Goal: Task Accomplishment & Management: Complete application form

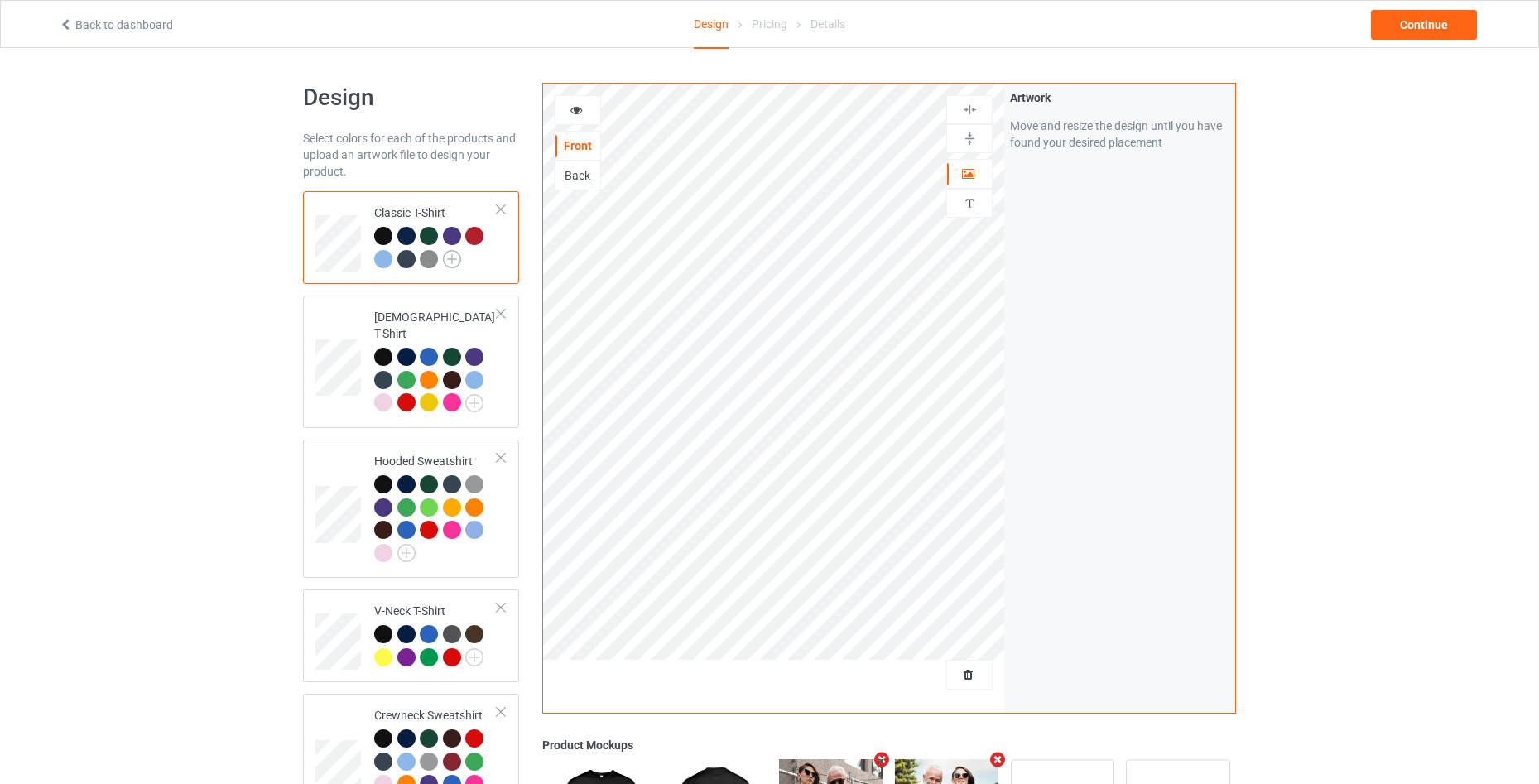
click at [454, 256] on img at bounding box center [451, 259] width 19 height 19
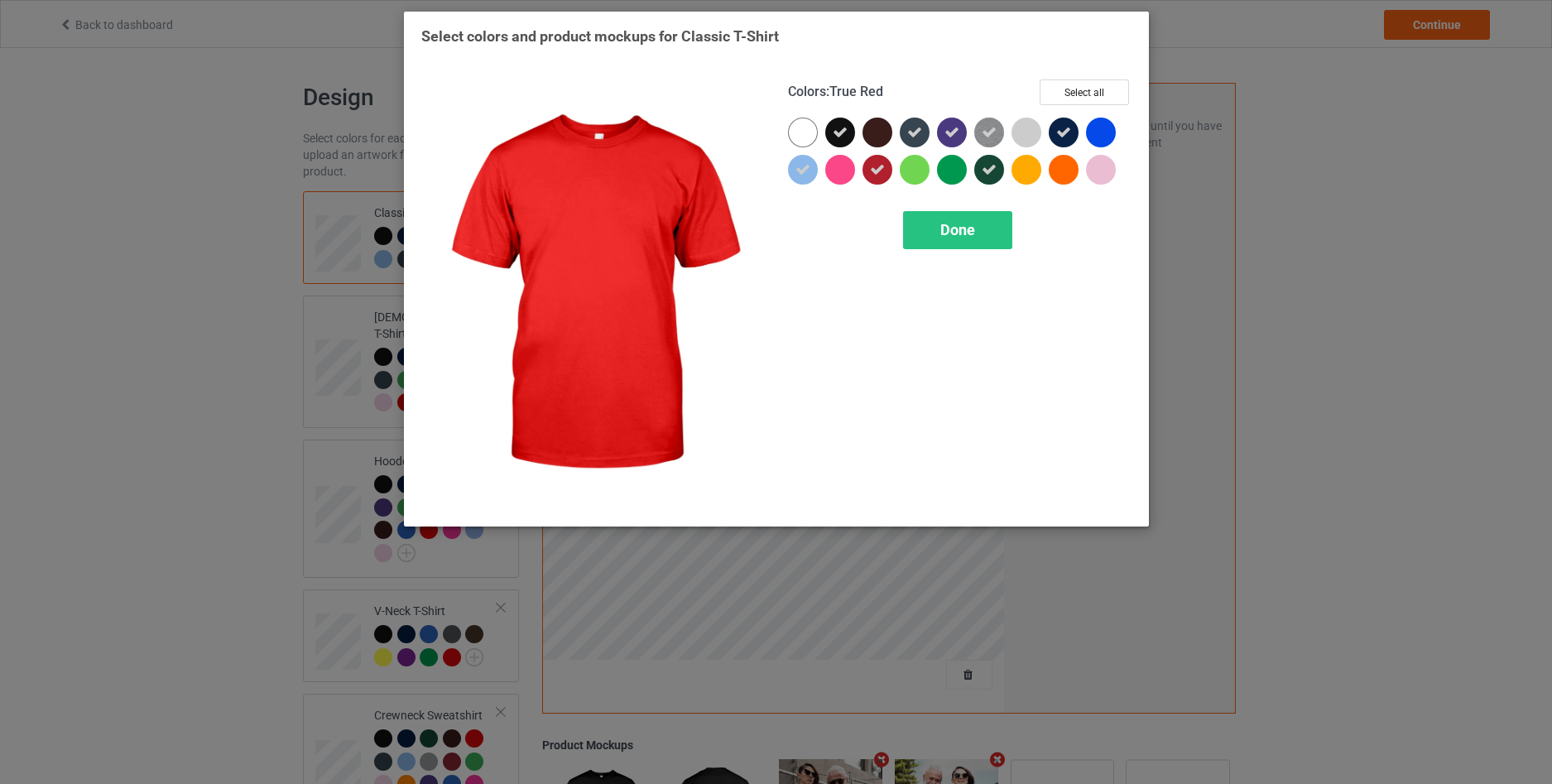
click at [880, 168] on icon at bounding box center [877, 169] width 15 height 15
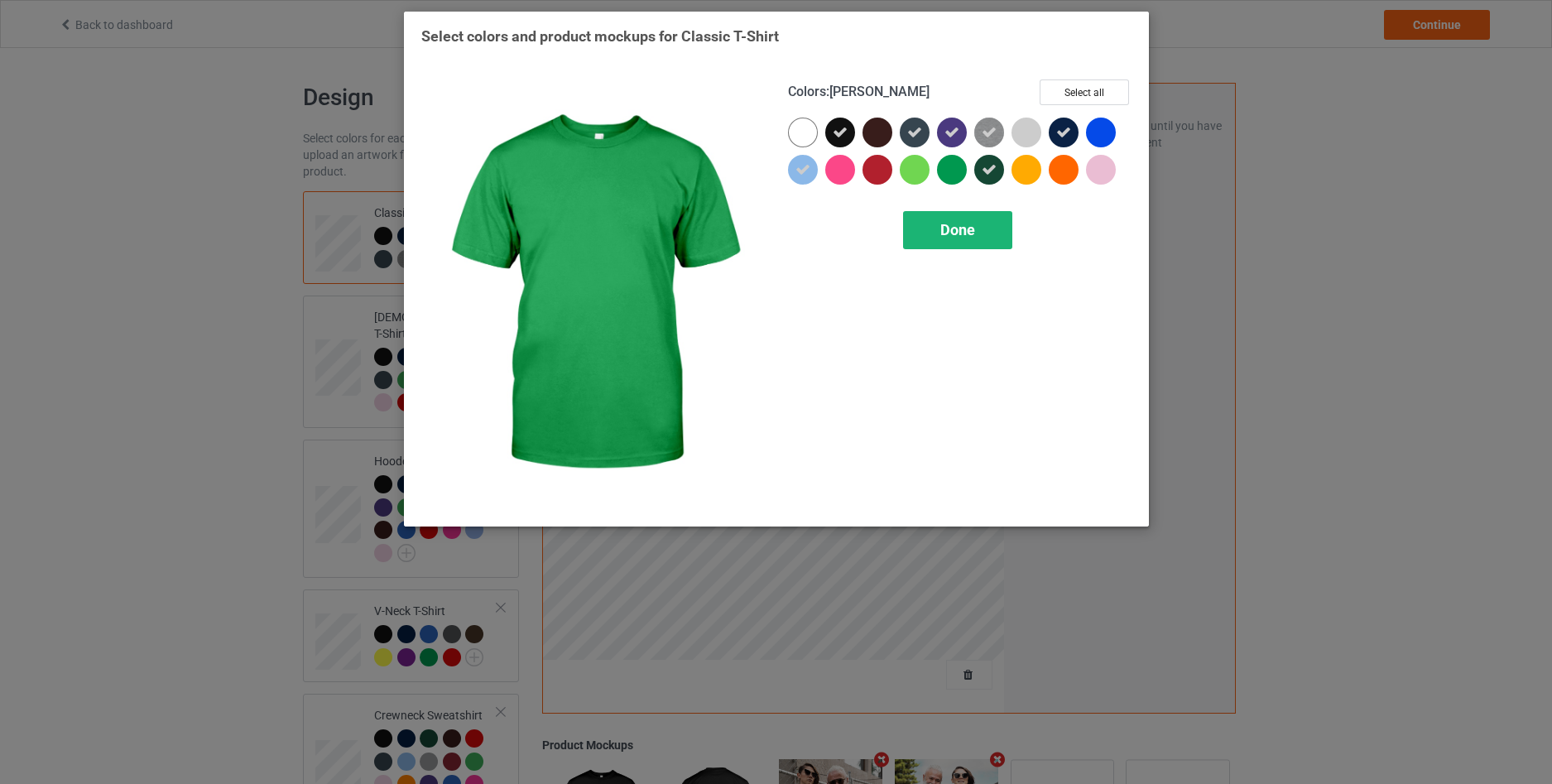
click at [945, 234] on span "Done" at bounding box center [957, 230] width 34 height 18
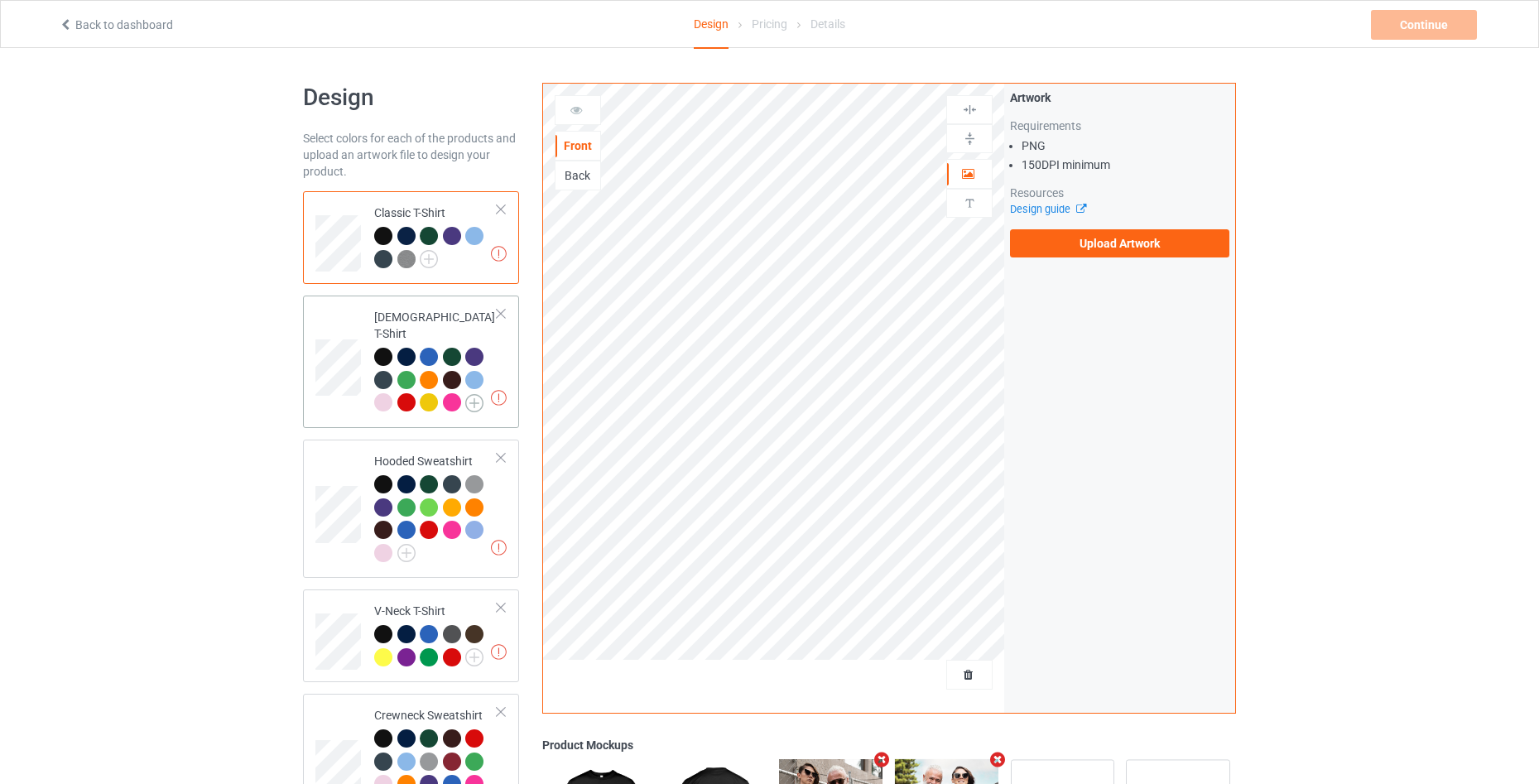
click at [481, 393] on img at bounding box center [474, 402] width 19 height 19
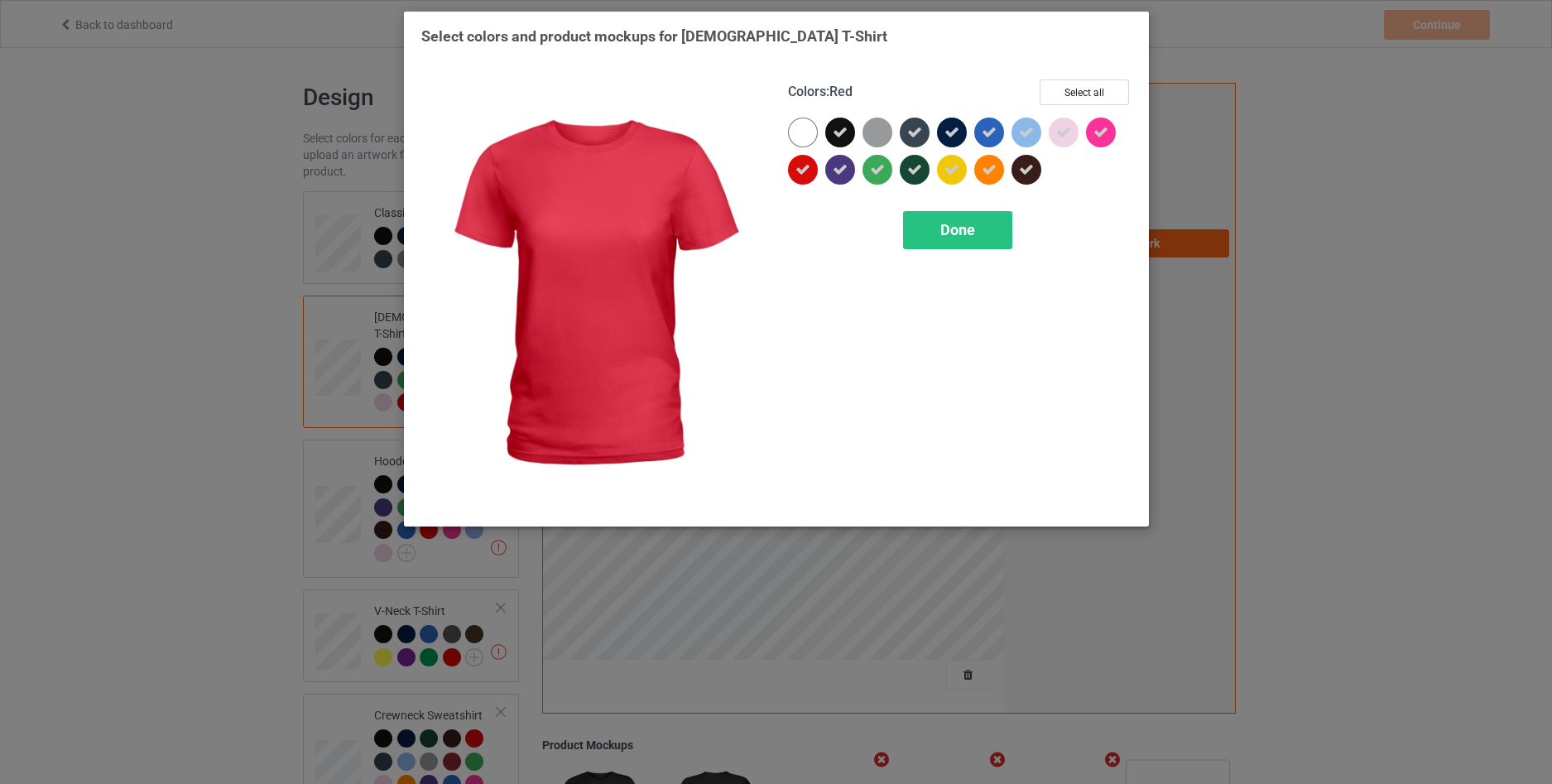
click at [802, 162] on icon at bounding box center [802, 169] width 15 height 15
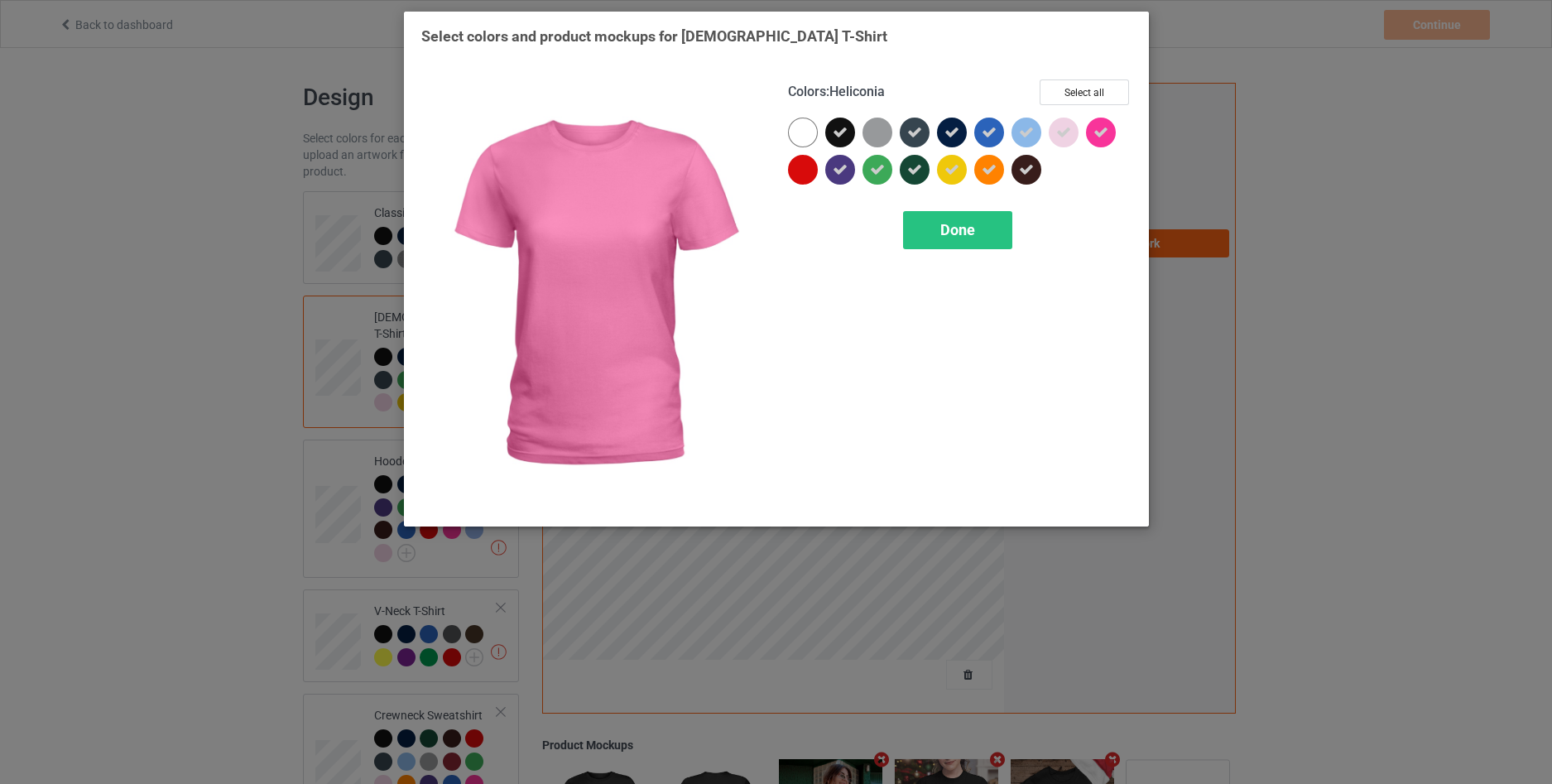
click at [1102, 131] on icon at bounding box center [1100, 131] width 15 height 15
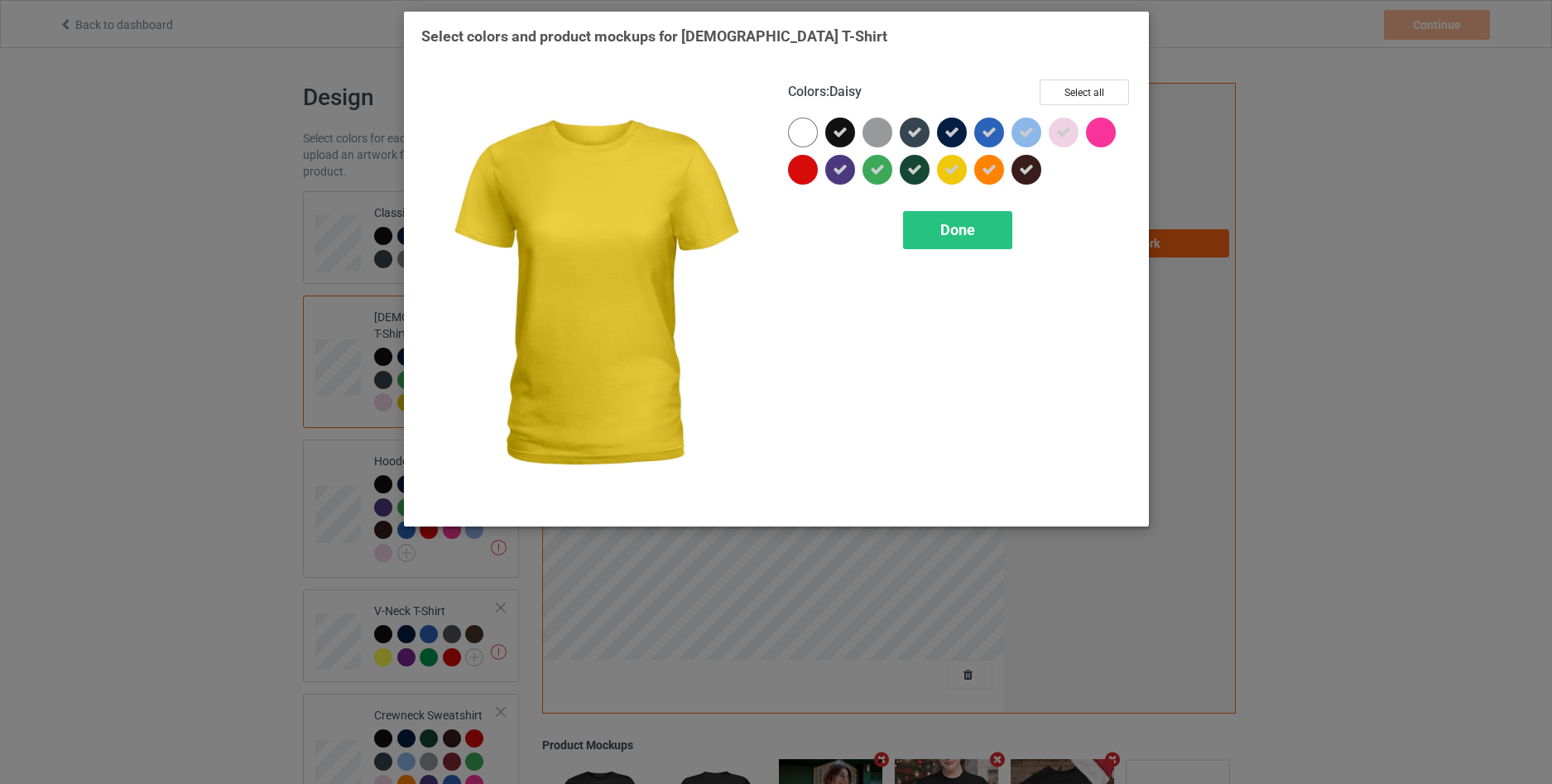
click at [958, 177] on icon at bounding box center [951, 169] width 15 height 15
click at [968, 223] on span "Done" at bounding box center [957, 230] width 34 height 18
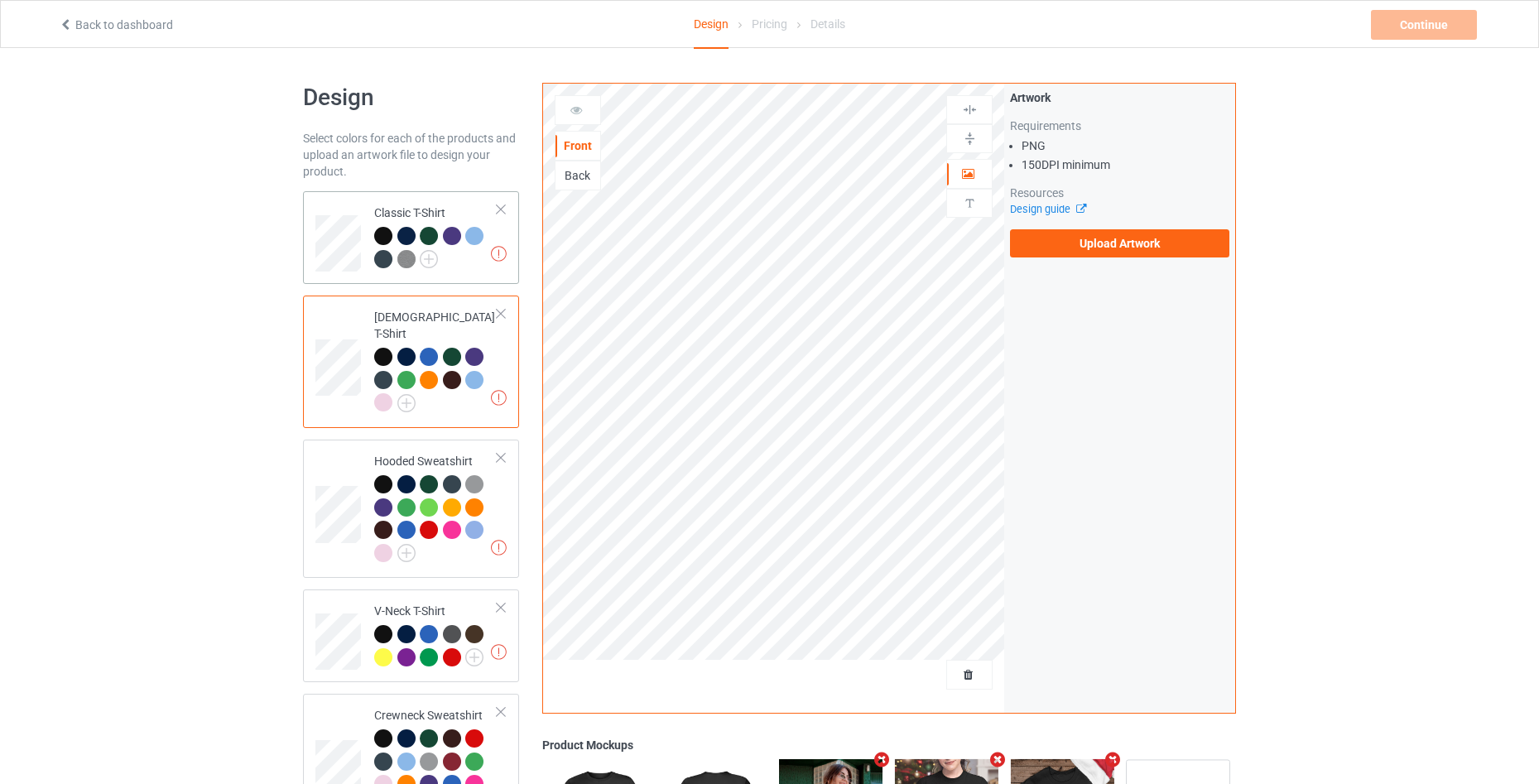
click at [473, 263] on div at bounding box center [436, 249] width 124 height 45
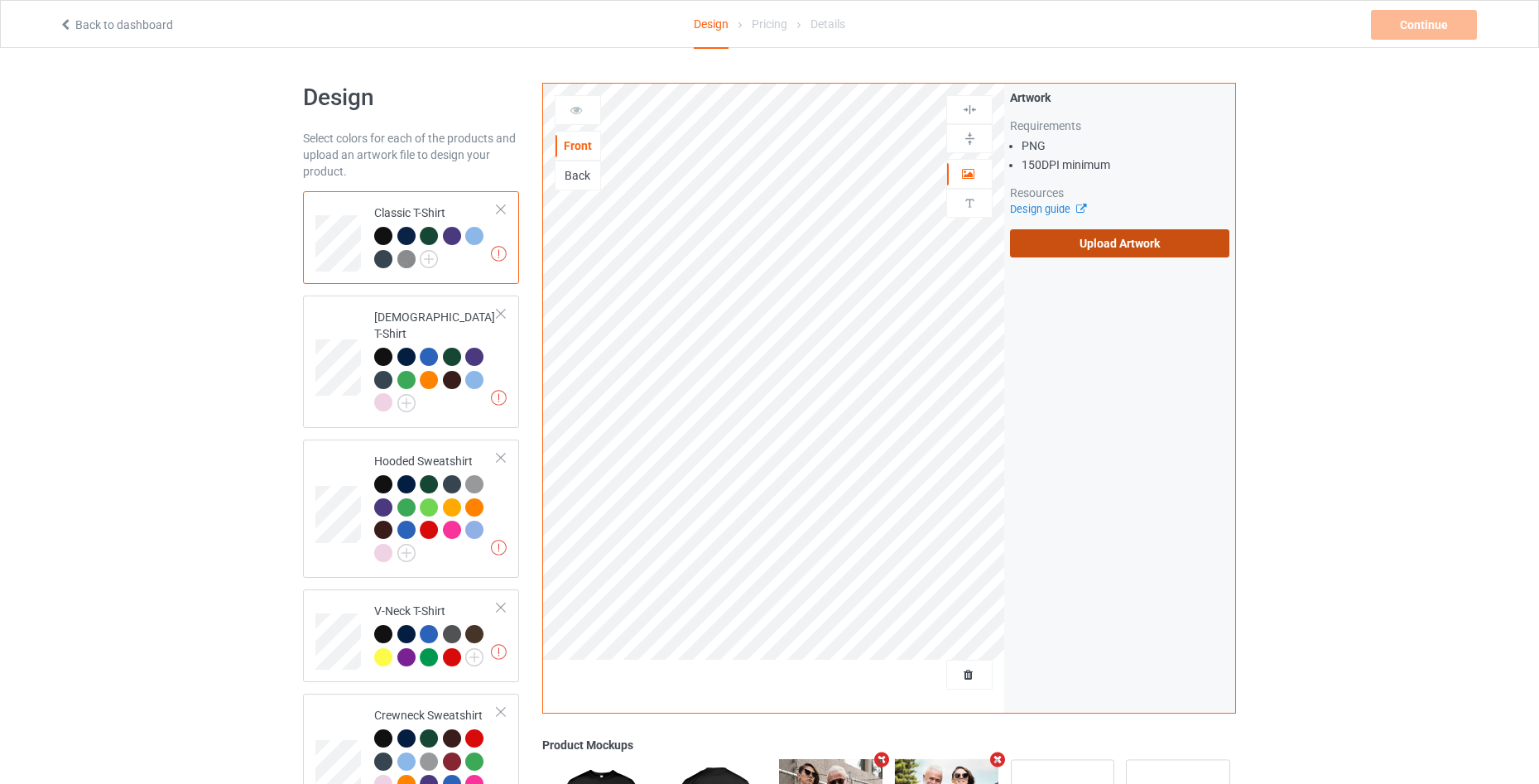
click at [1112, 242] on label "Upload Artwork" at bounding box center [1119, 243] width 219 height 28
click at [0, 0] on input "Upload Artwork" at bounding box center [0, 0] width 0 height 0
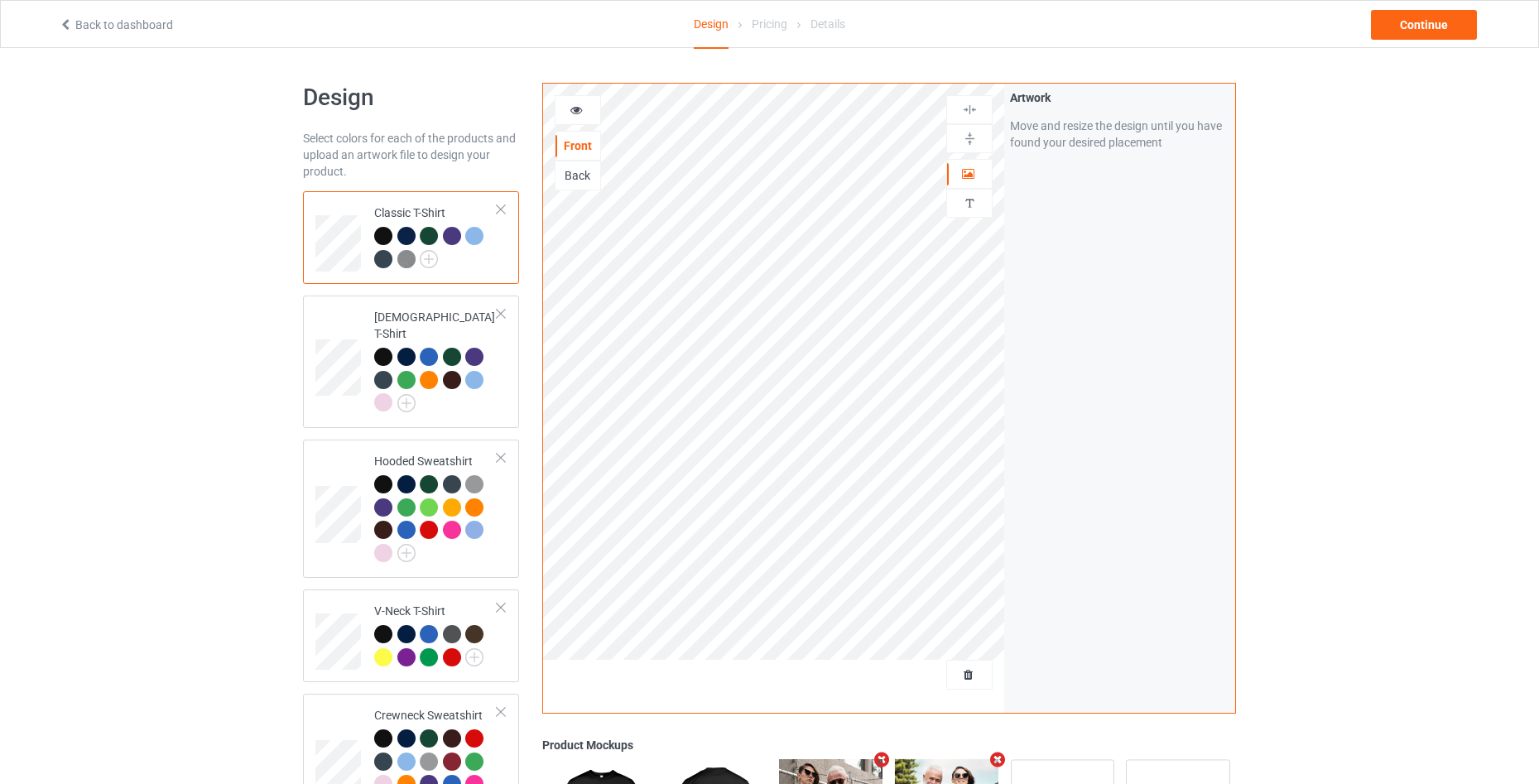
click at [71, 30] on link "Back to dashboard" at bounding box center [116, 25] width 114 height 13
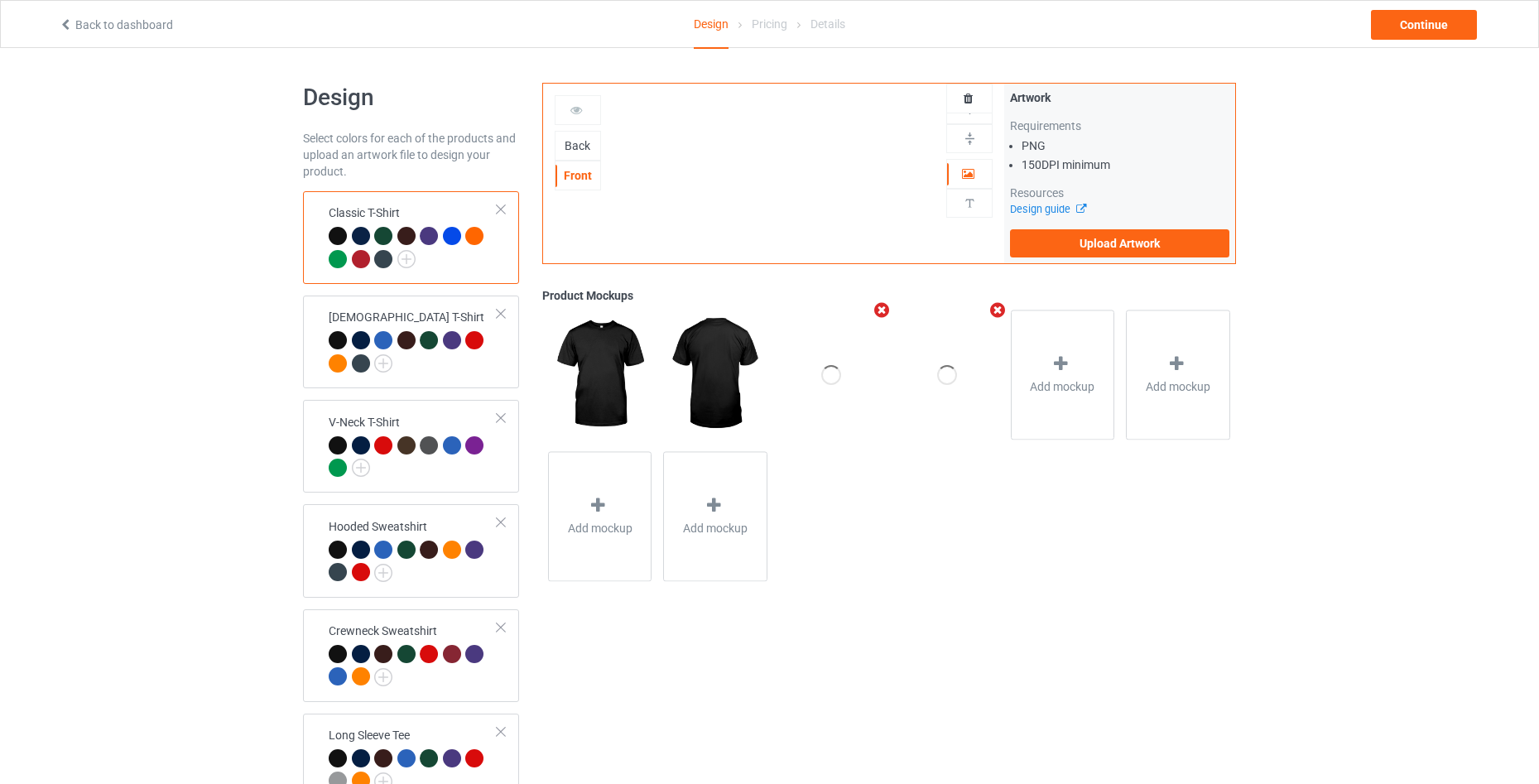
click at [586, 141] on div "Back" at bounding box center [578, 145] width 45 height 17
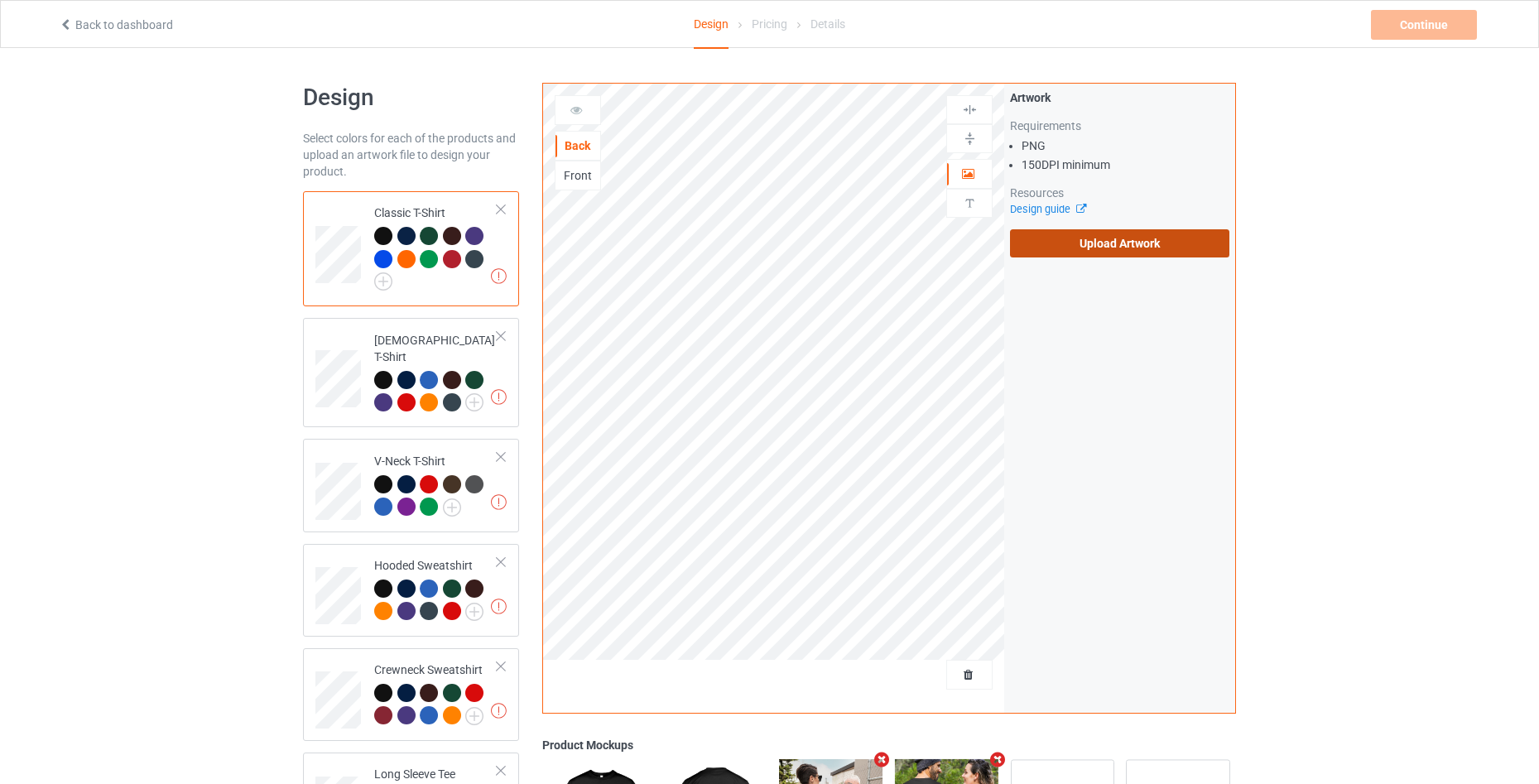
click at [1143, 248] on label "Upload Artwork" at bounding box center [1119, 243] width 219 height 28
click at [0, 0] on input "Upload Artwork" at bounding box center [0, 0] width 0 height 0
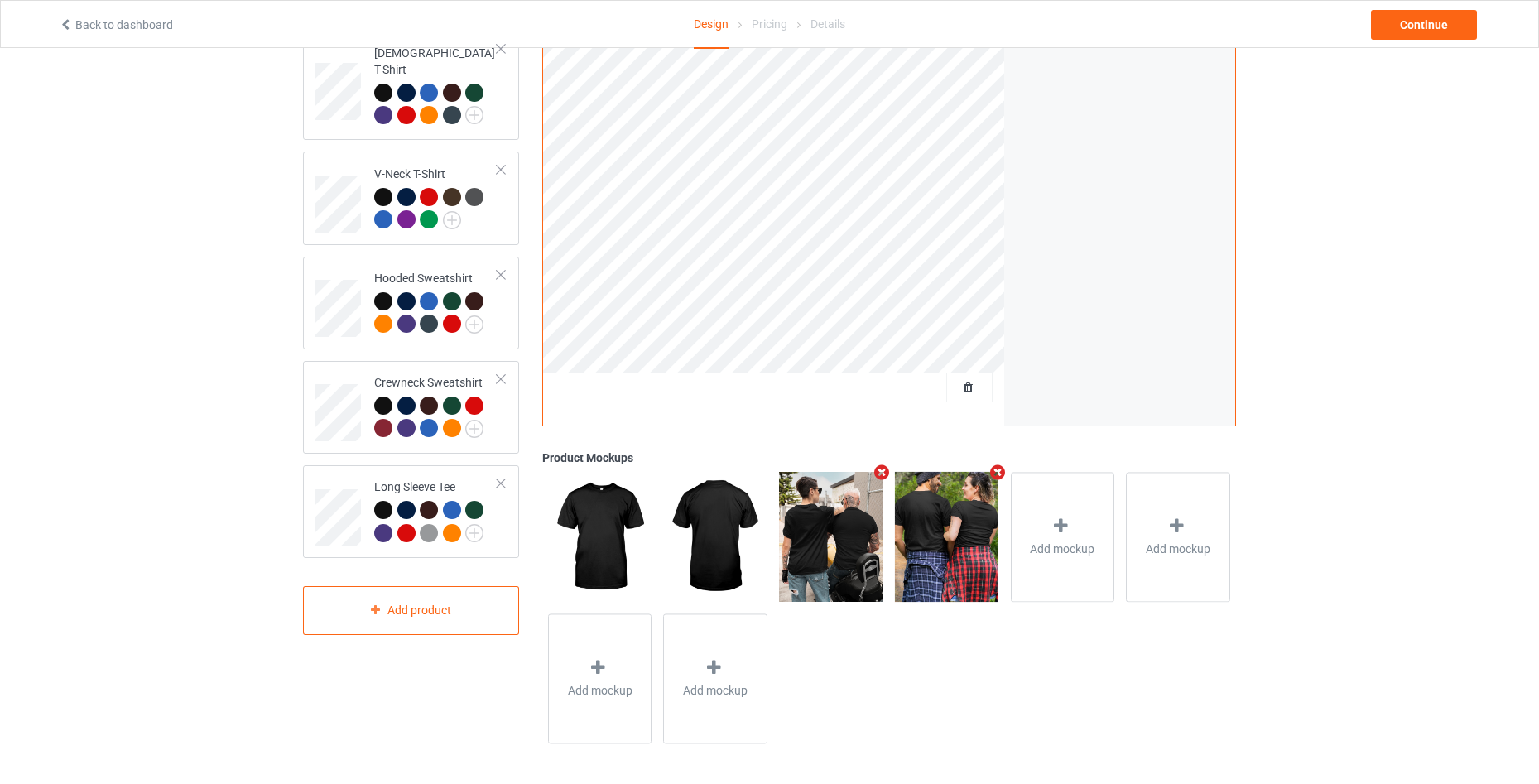
scroll to position [288, 0]
click at [1443, 35] on div "Continue" at bounding box center [1423, 25] width 106 height 29
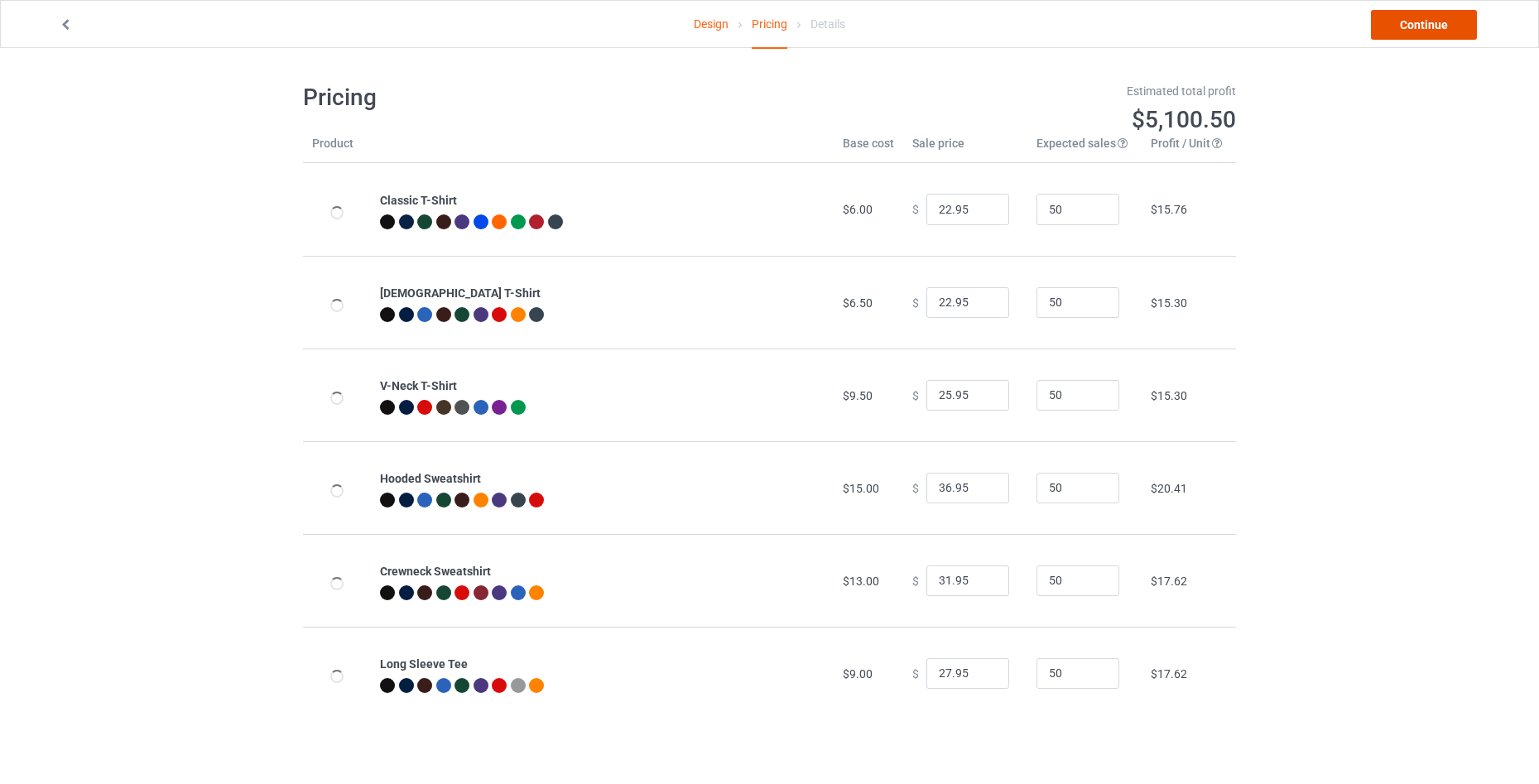
click at [1443, 26] on link "Continue" at bounding box center [1423, 25] width 106 height 29
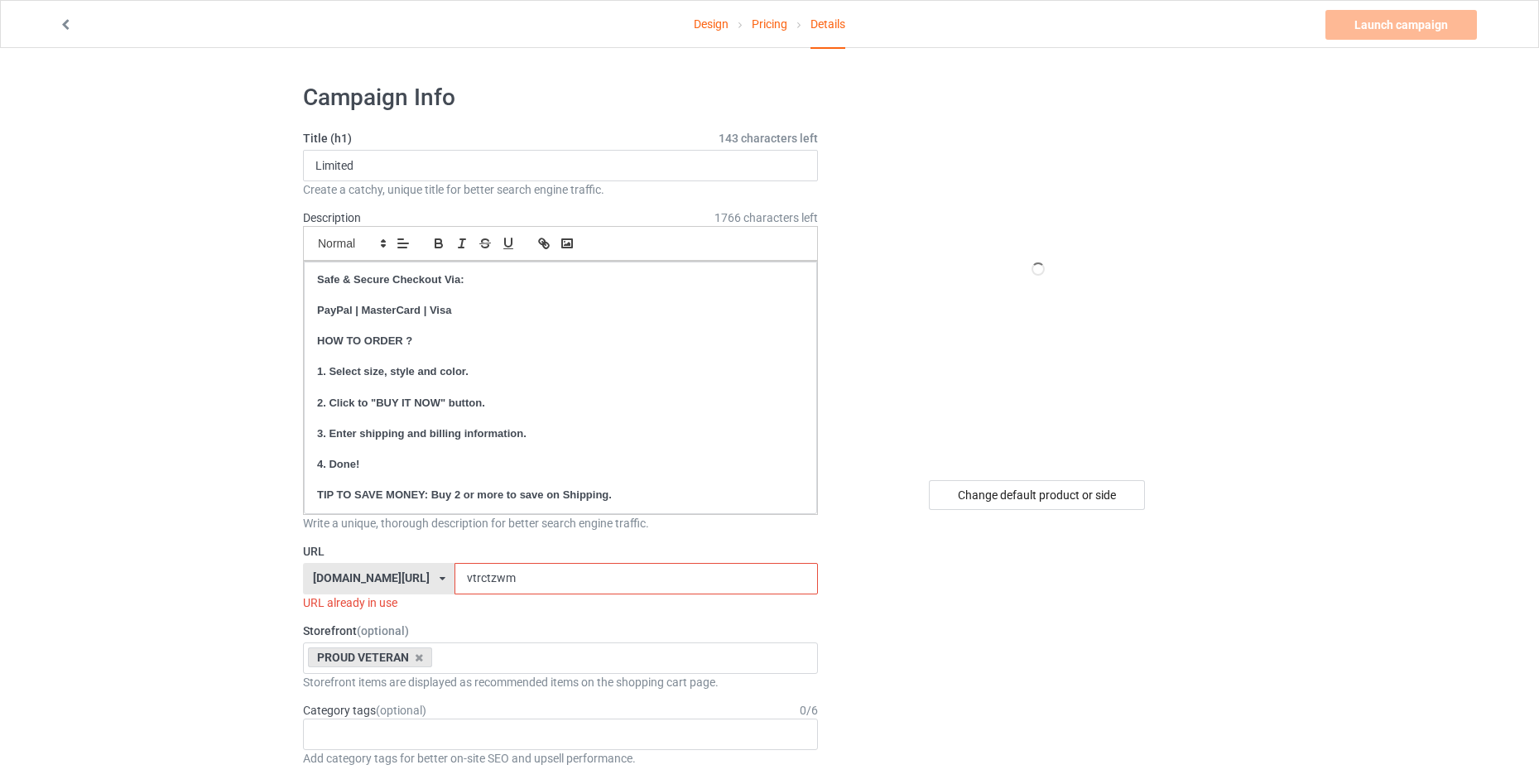
click at [758, 19] on link "Pricing" at bounding box center [770, 24] width 35 height 46
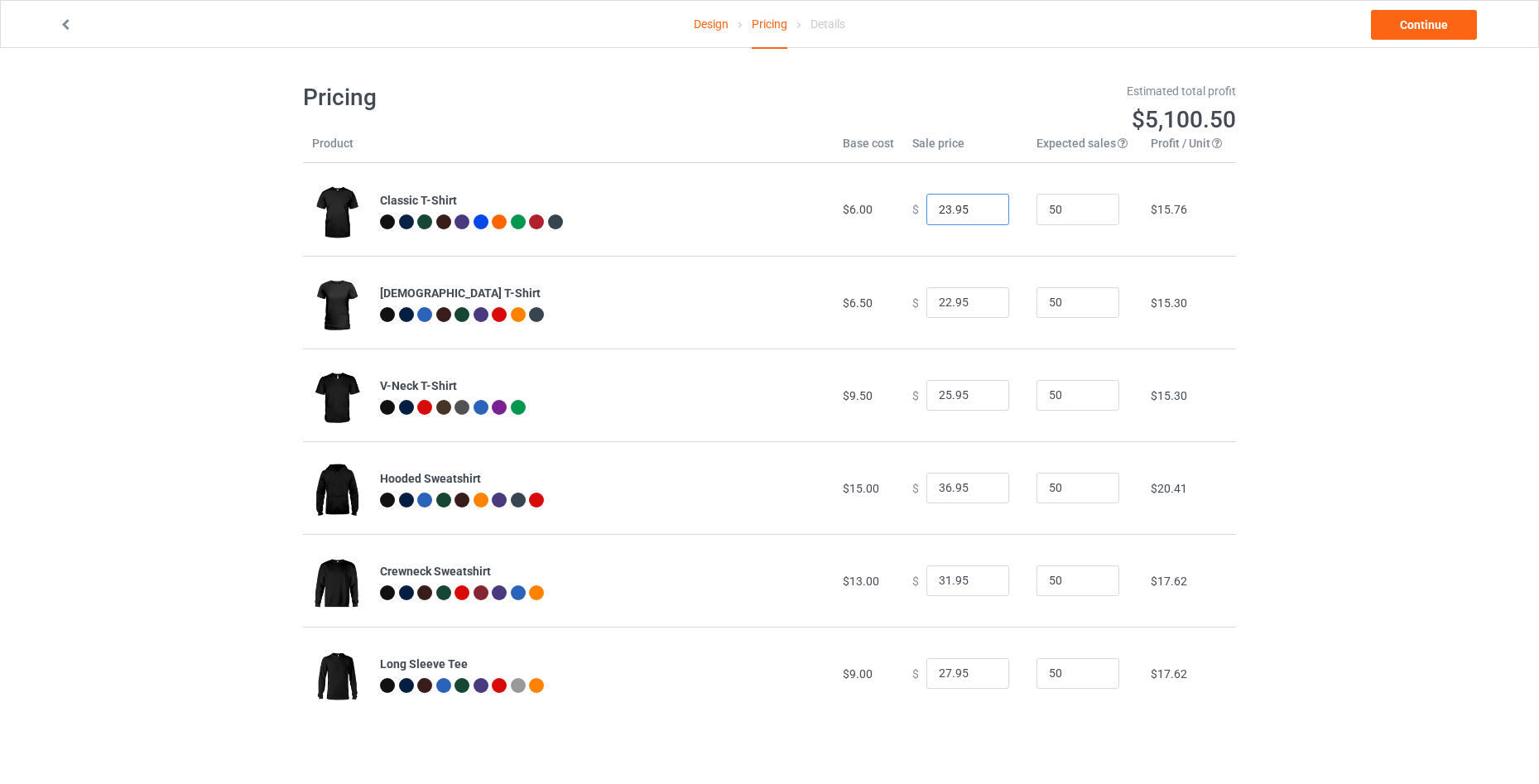
click at [981, 206] on input "23.95" at bounding box center [968, 209] width 82 height 31
type input "24.95"
click at [981, 206] on input "24.95" at bounding box center [968, 209] width 82 height 31
click at [986, 300] on input "23.95" at bounding box center [968, 303] width 82 height 31
type input "24.95"
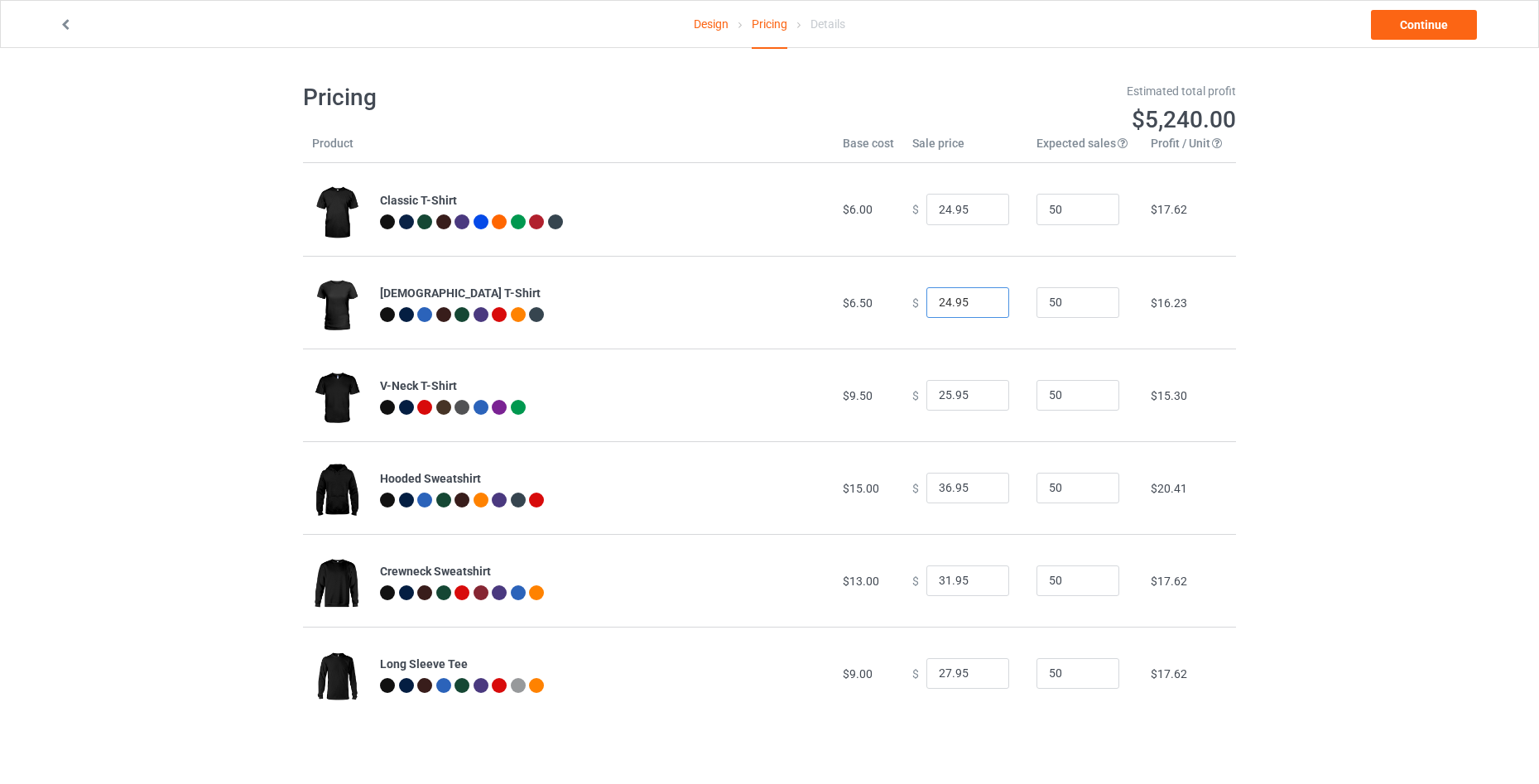
click at [986, 300] on input "24.95" at bounding box center [968, 303] width 82 height 31
click at [979, 392] on input "26.95" at bounding box center [968, 395] width 82 height 31
type input "27.95"
click at [979, 392] on input "27.95" at bounding box center [968, 395] width 82 height 31
click at [1414, 32] on link "Continue" at bounding box center [1423, 25] width 106 height 29
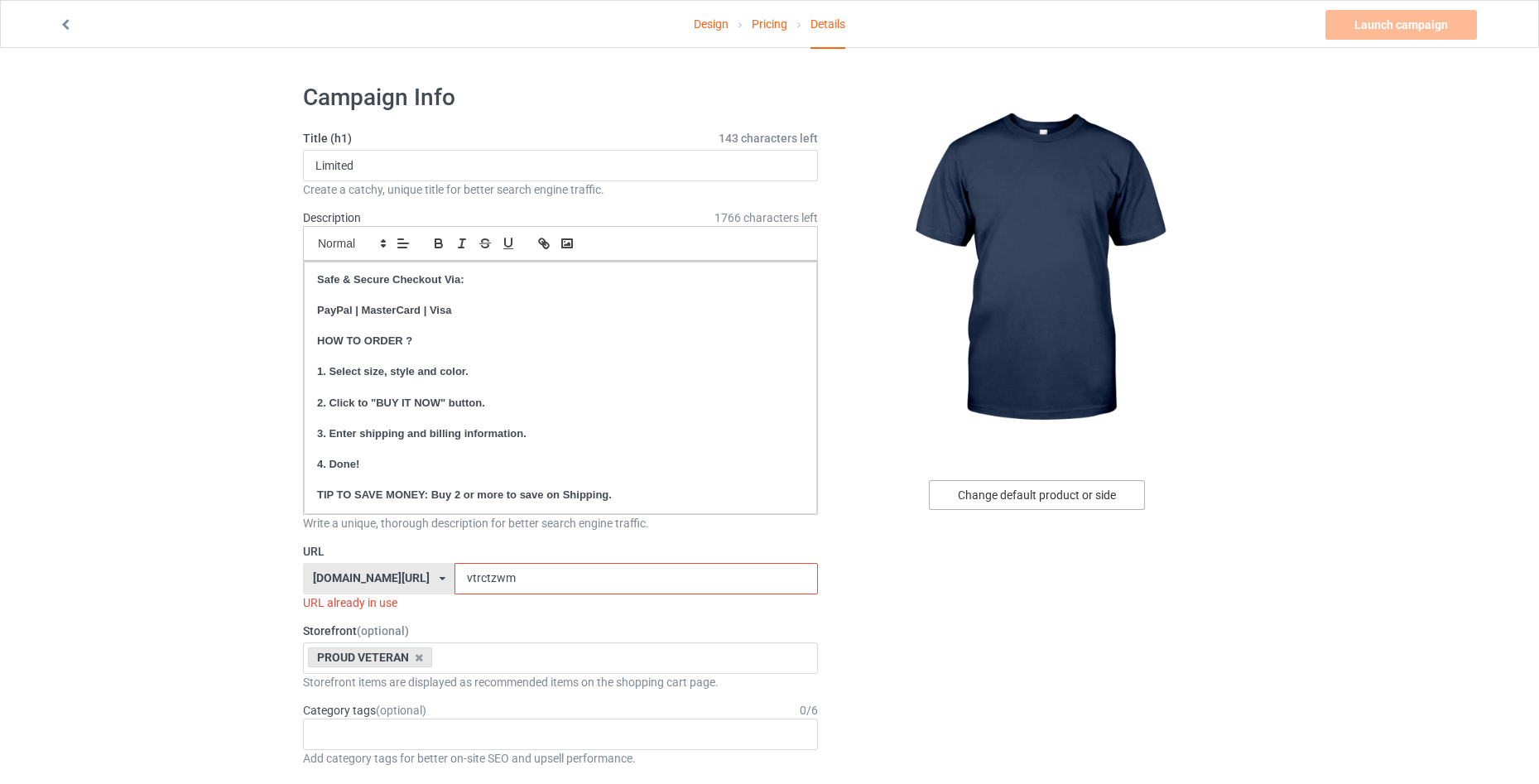
click at [1034, 494] on div "Change default product or side" at bounding box center [1036, 495] width 216 height 29
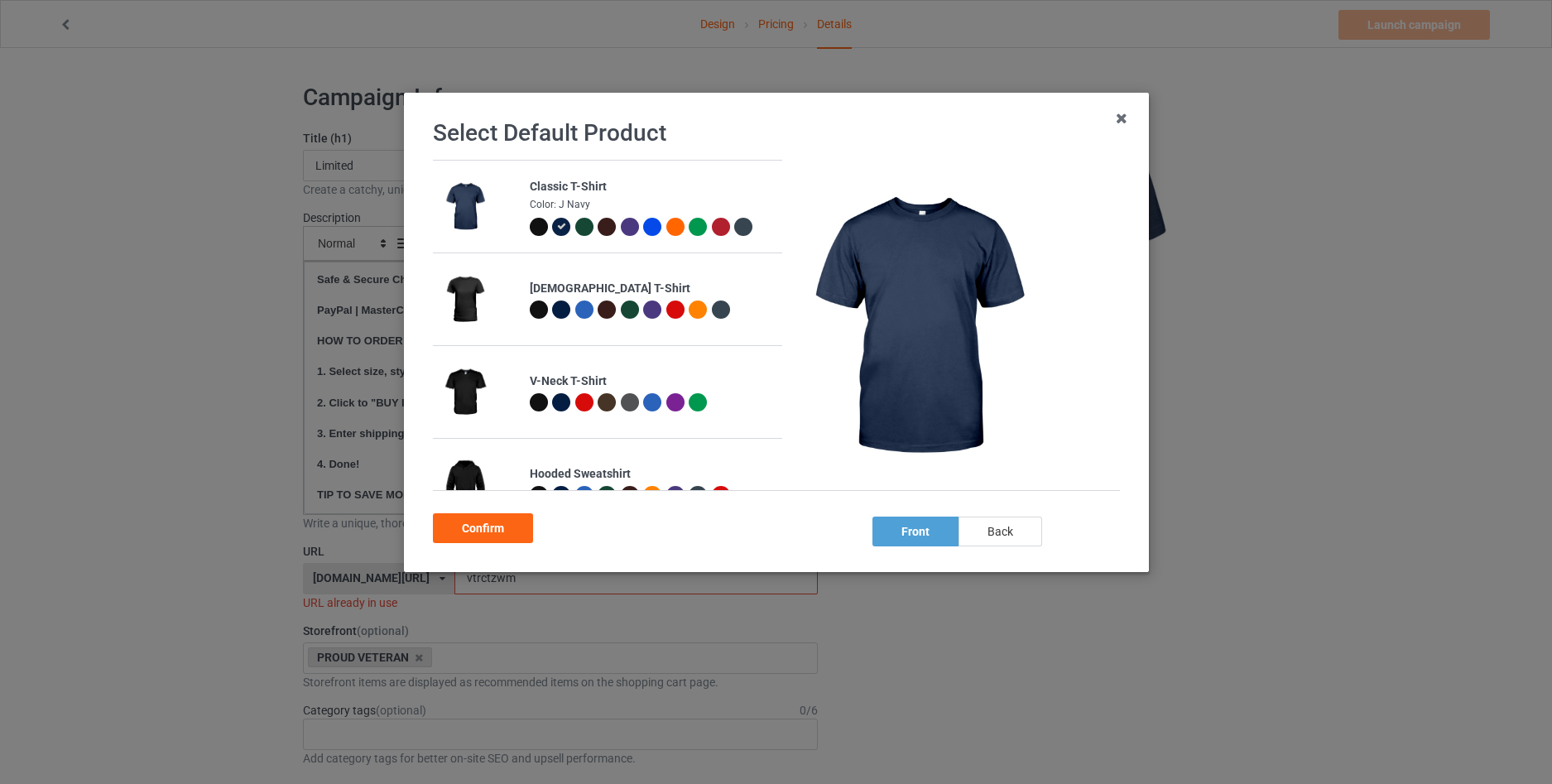
click at [1016, 532] on div "back" at bounding box center [999, 531] width 83 height 29
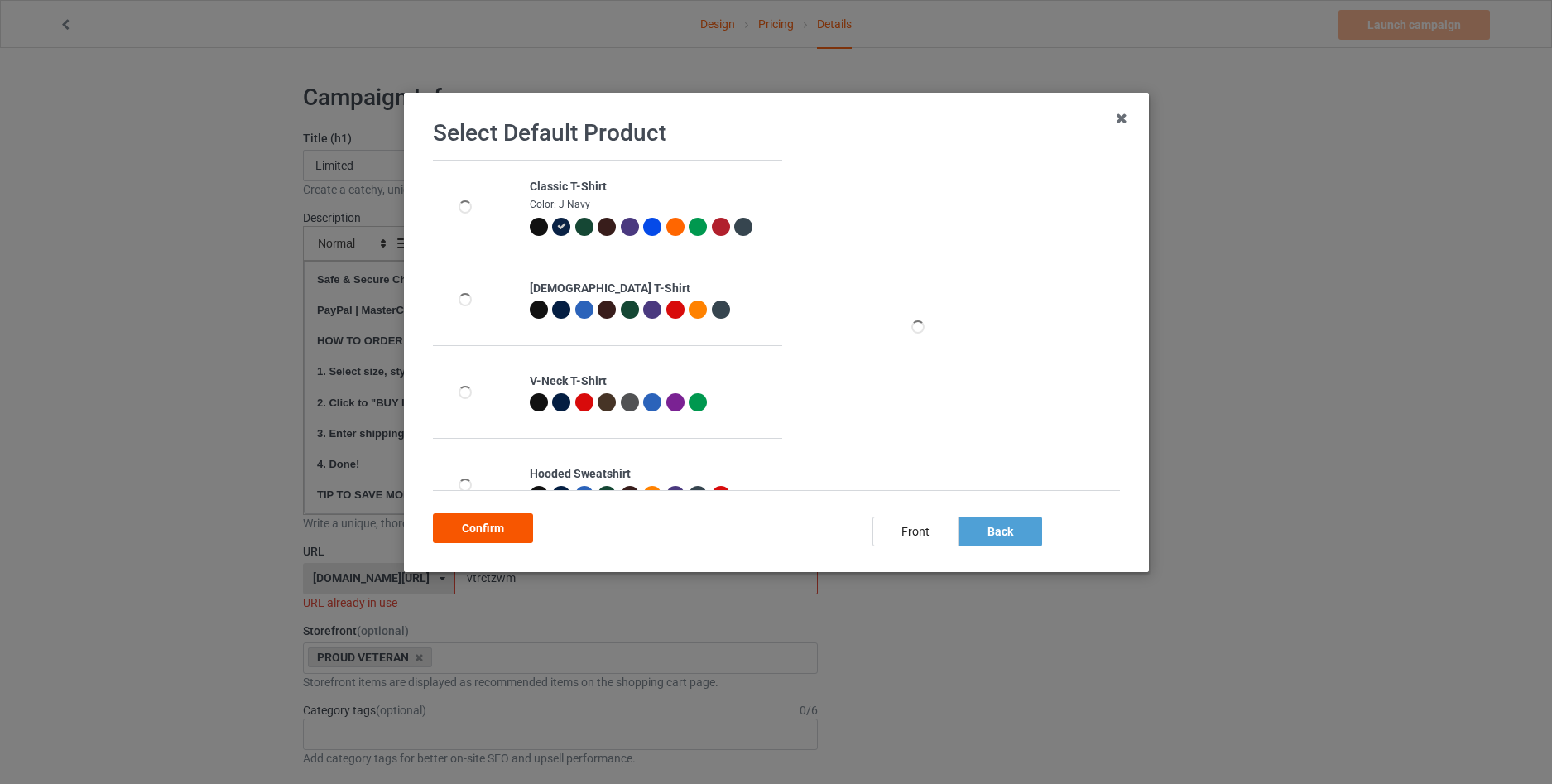
click at [482, 526] on div "Confirm" at bounding box center [483, 528] width 100 height 29
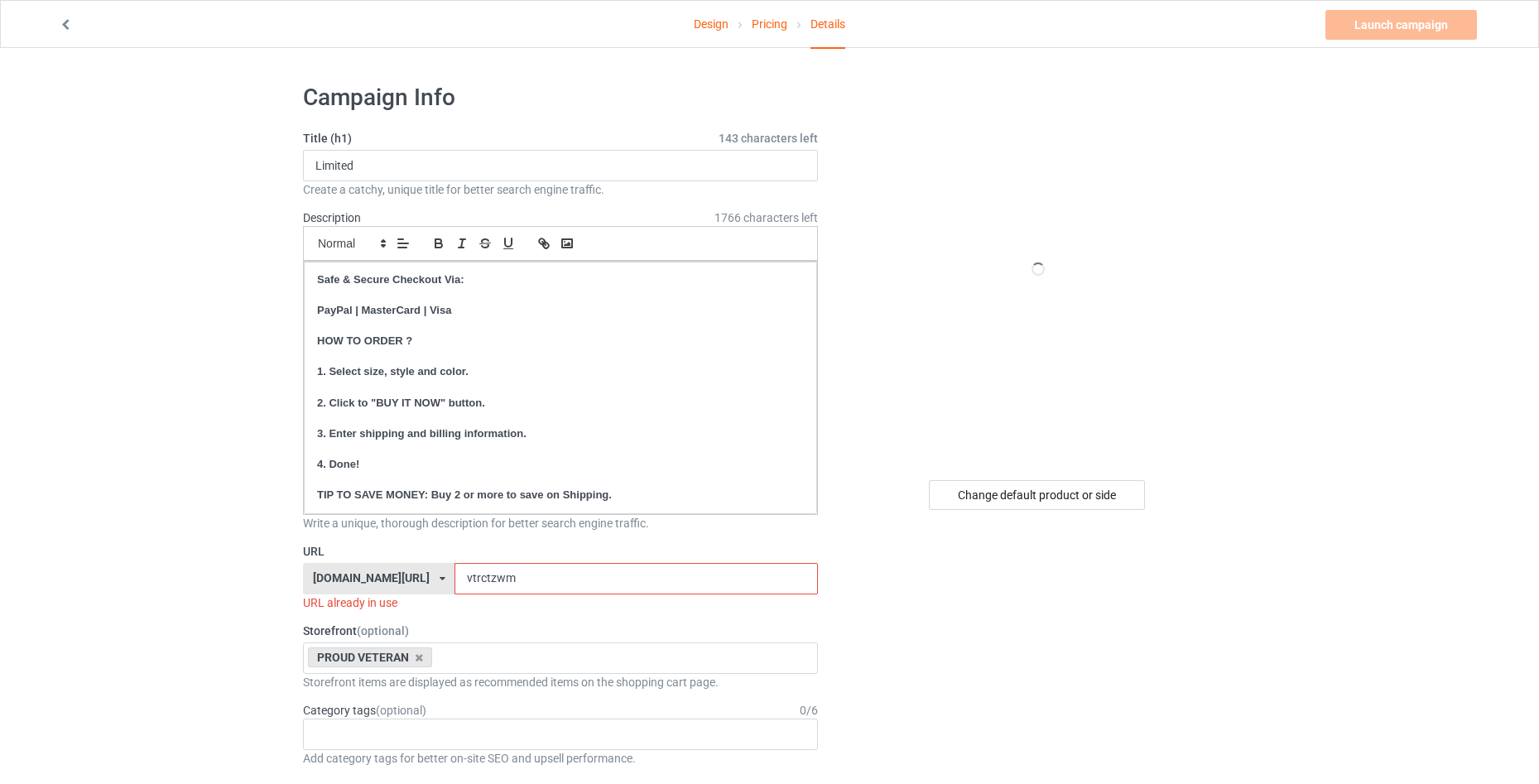
drag, startPoint x: 531, startPoint y: 575, endPoint x: 412, endPoint y: 582, distance: 119.2
click at [412, 582] on div "tgiftproduct.com/ awesometgiftproduct.com/ shopfamilykhanghien.com/ tgiftproduc…" at bounding box center [560, 578] width 514 height 31
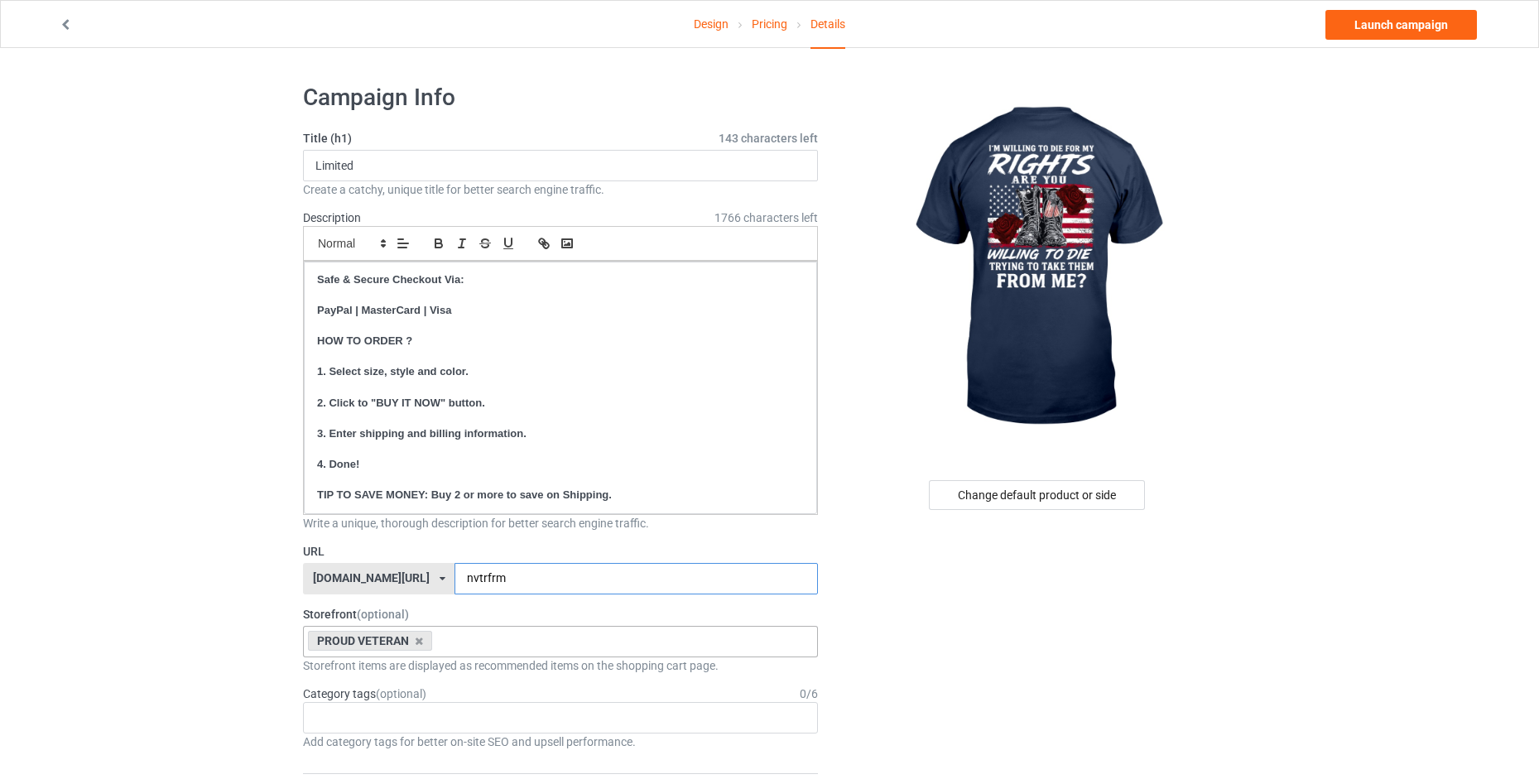
type input "nvtrfrm"
click at [471, 642] on div "PROUD VETERAN Outdoor Apparel The Proud Patriot Mechanic Fashion Dog and Family…" at bounding box center [560, 641] width 514 height 31
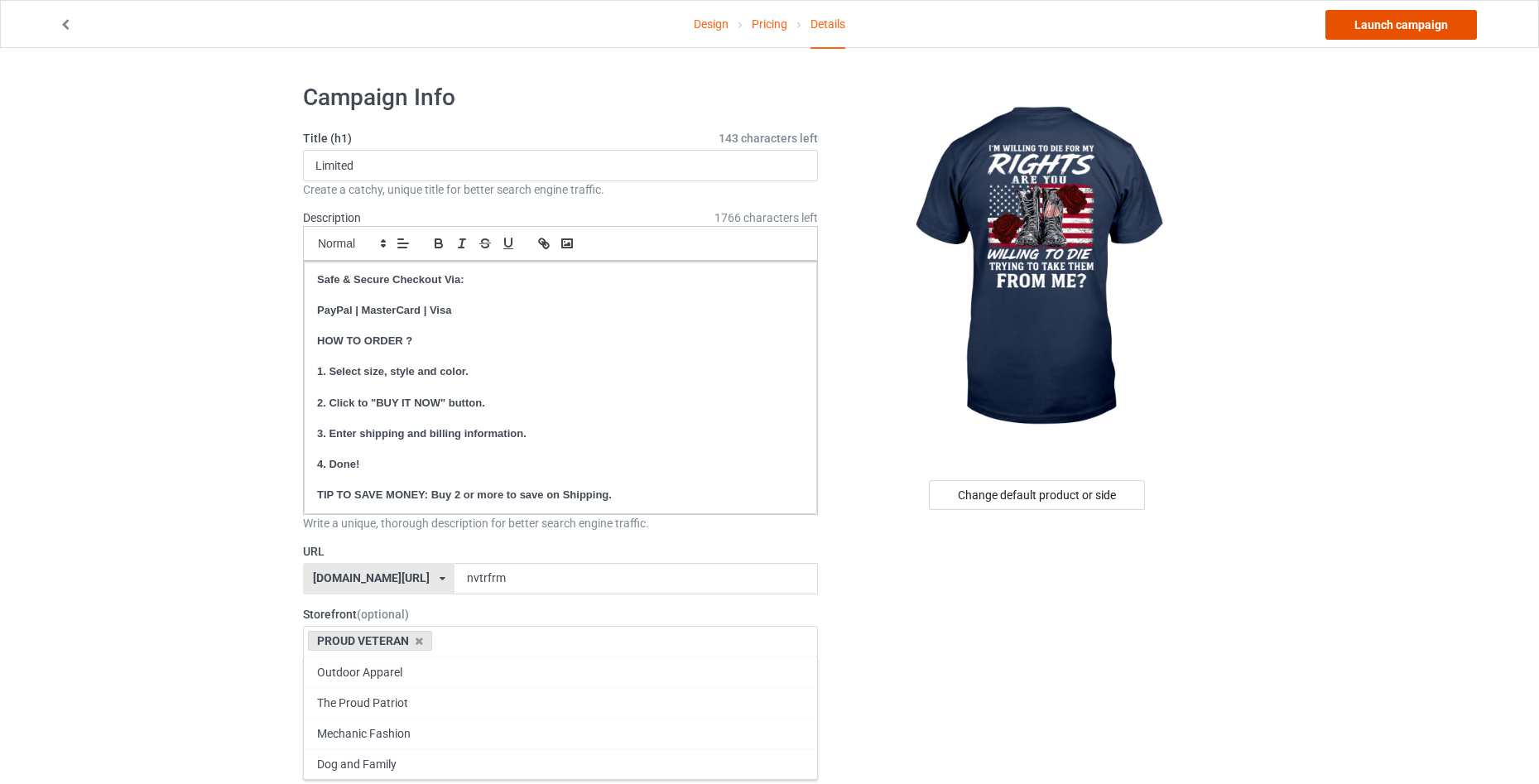
click at [1368, 19] on link "Launch campaign" at bounding box center [1401, 25] width 151 height 29
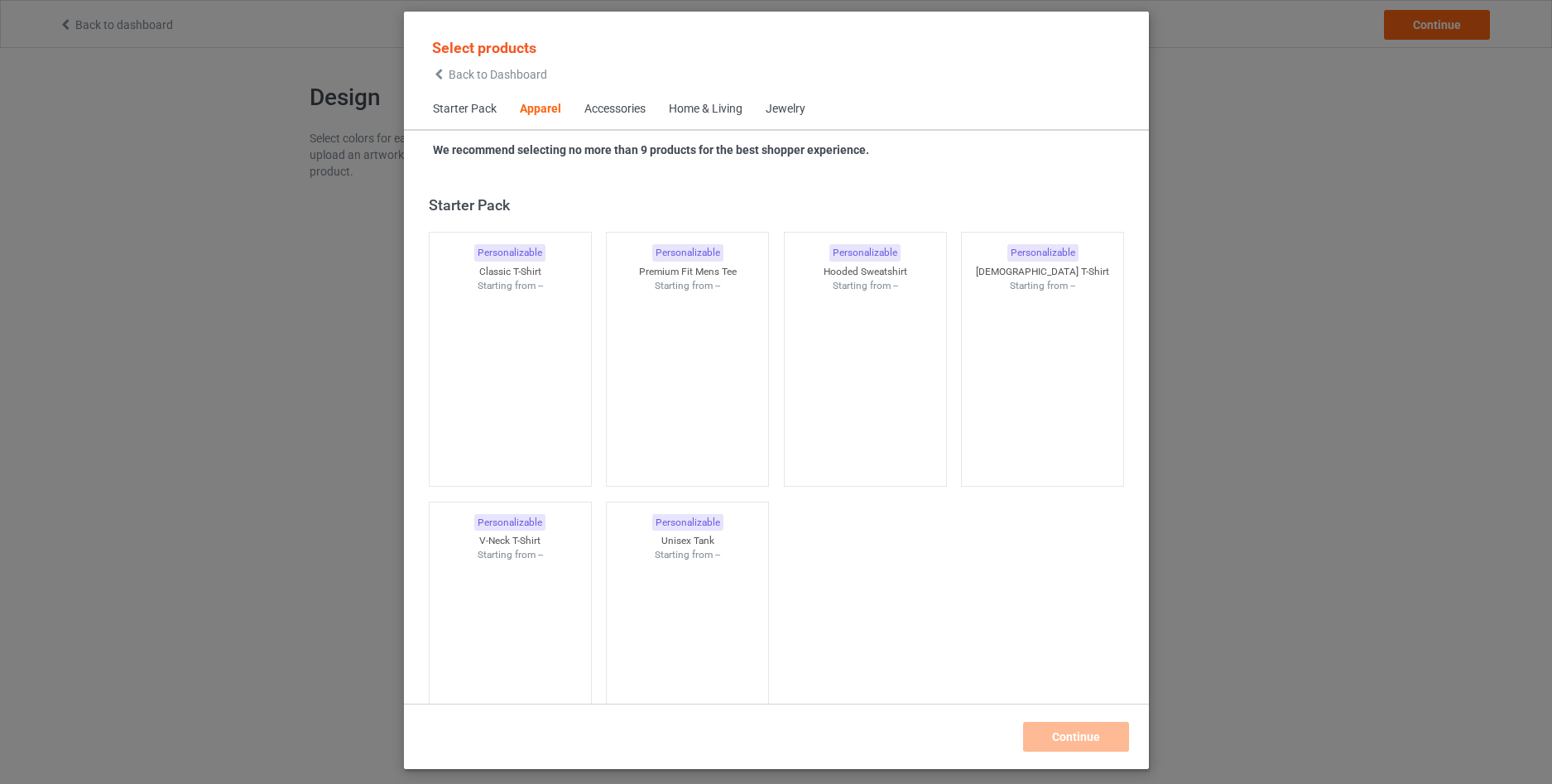
scroll to position [616, 0]
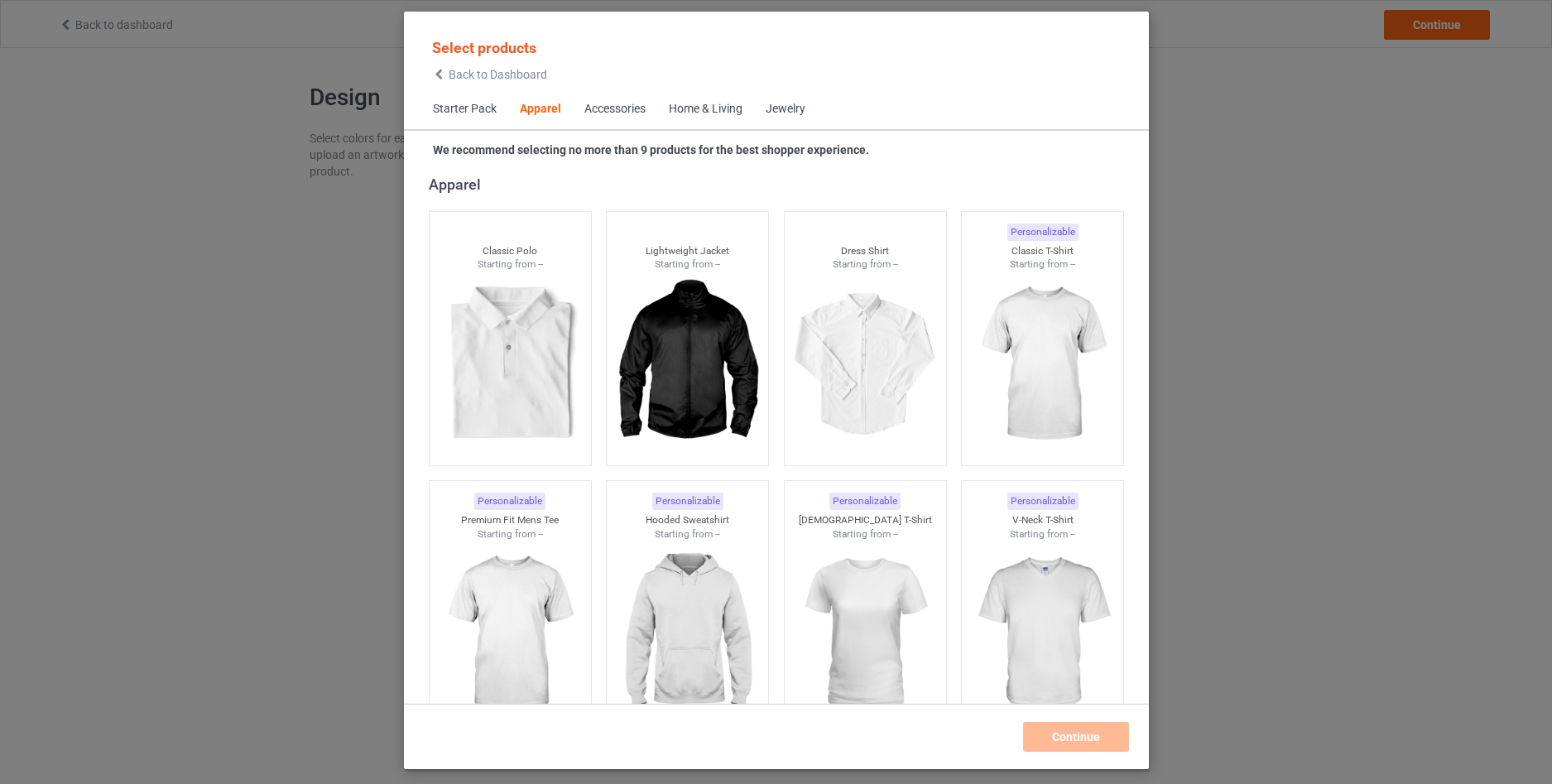
click at [467, 76] on span "Back to Dashboard" at bounding box center [498, 74] width 98 height 13
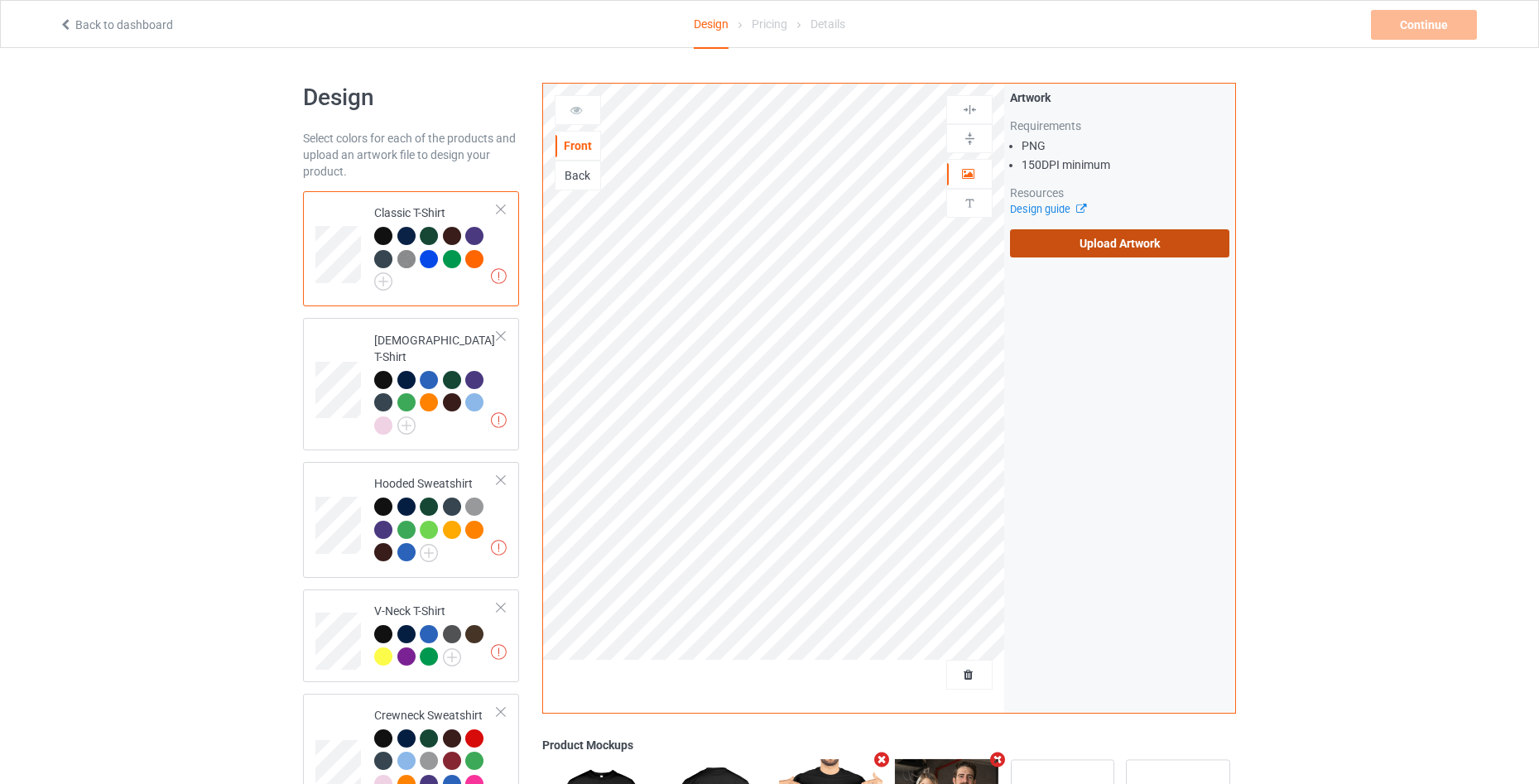
click at [1112, 245] on label "Upload Artwork" at bounding box center [1119, 243] width 219 height 28
click at [0, 0] on input "Upload Artwork" at bounding box center [0, 0] width 0 height 0
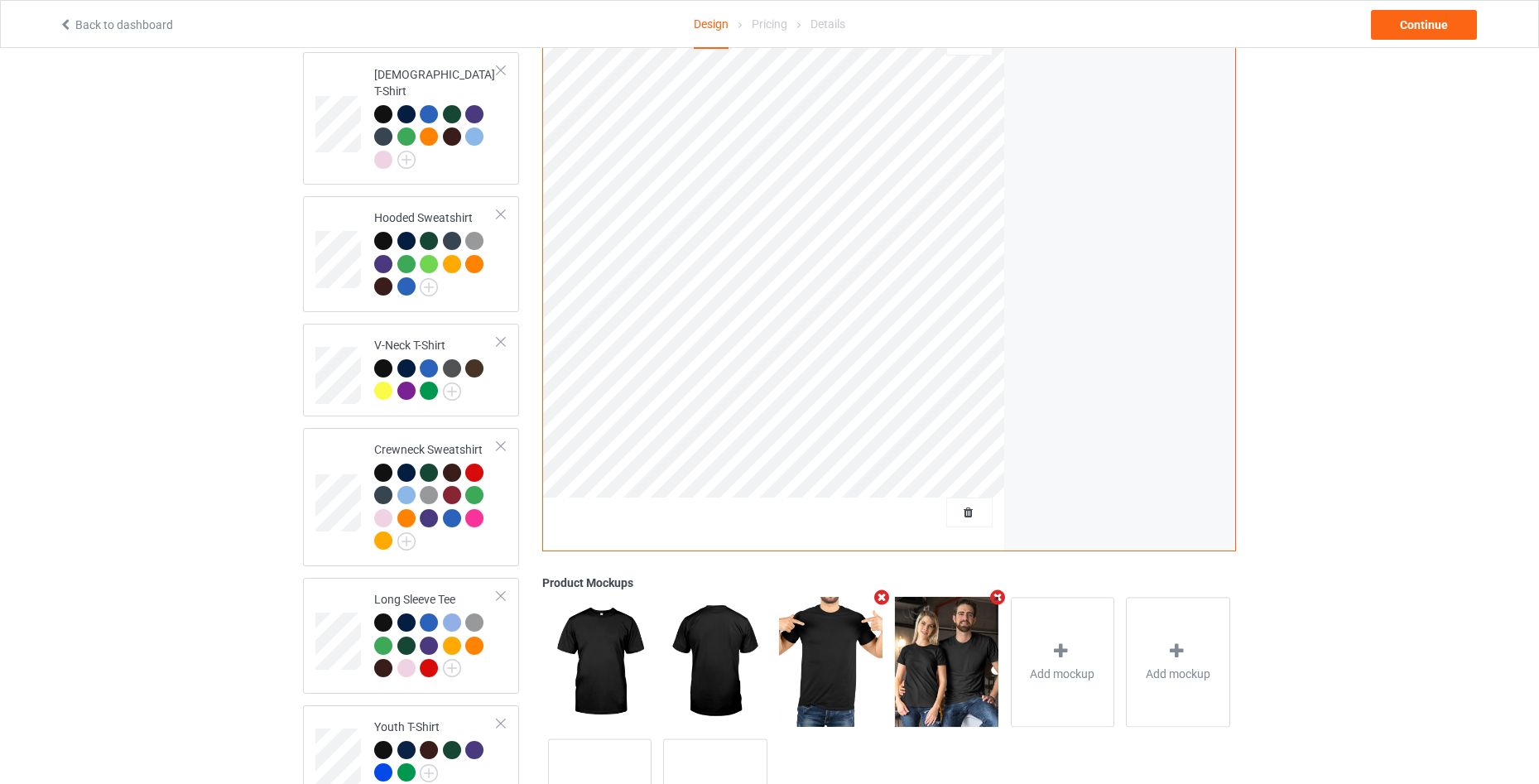
scroll to position [331, 0]
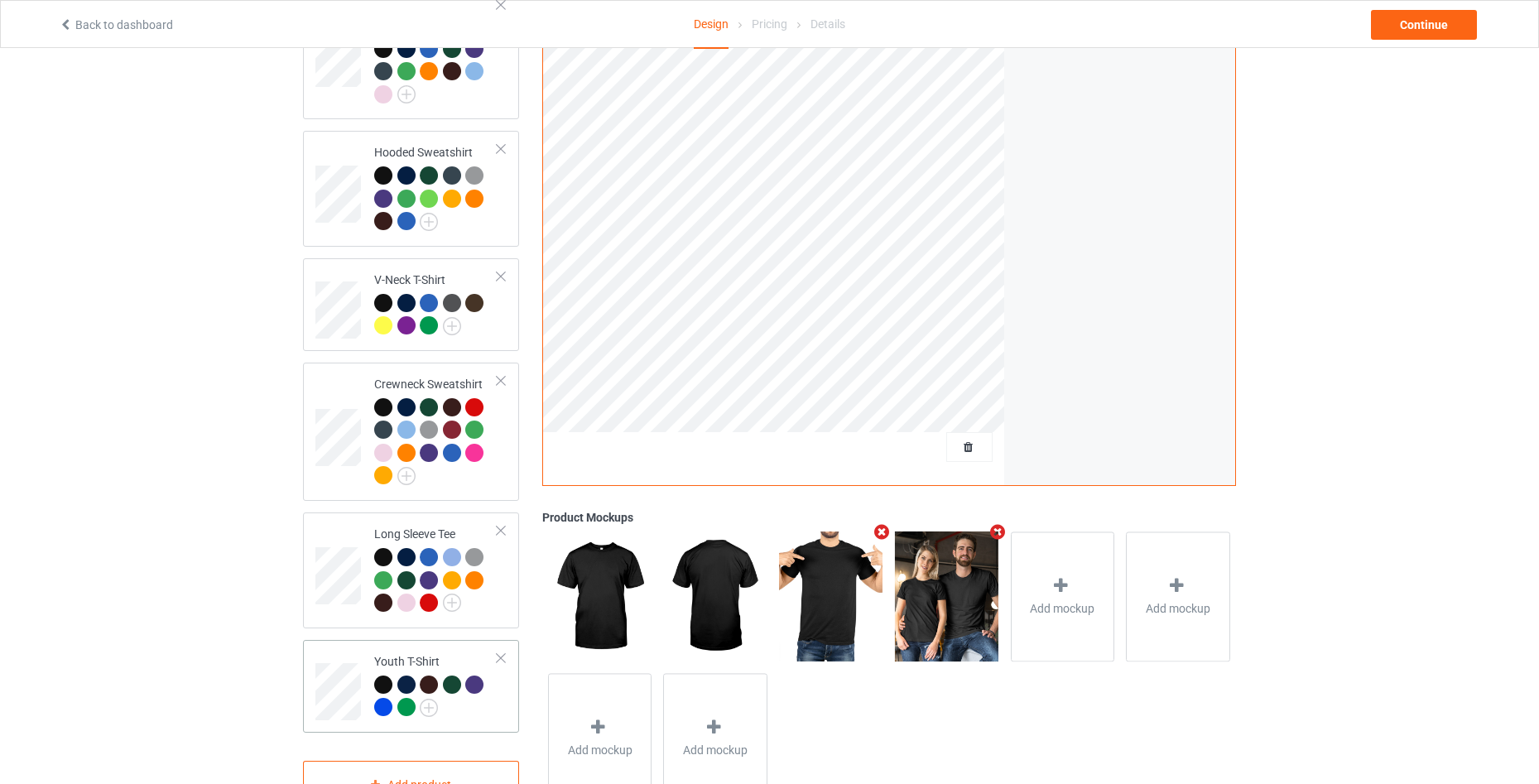
click at [472, 709] on td "Youth T-Shirt" at bounding box center [436, 686] width 141 height 79
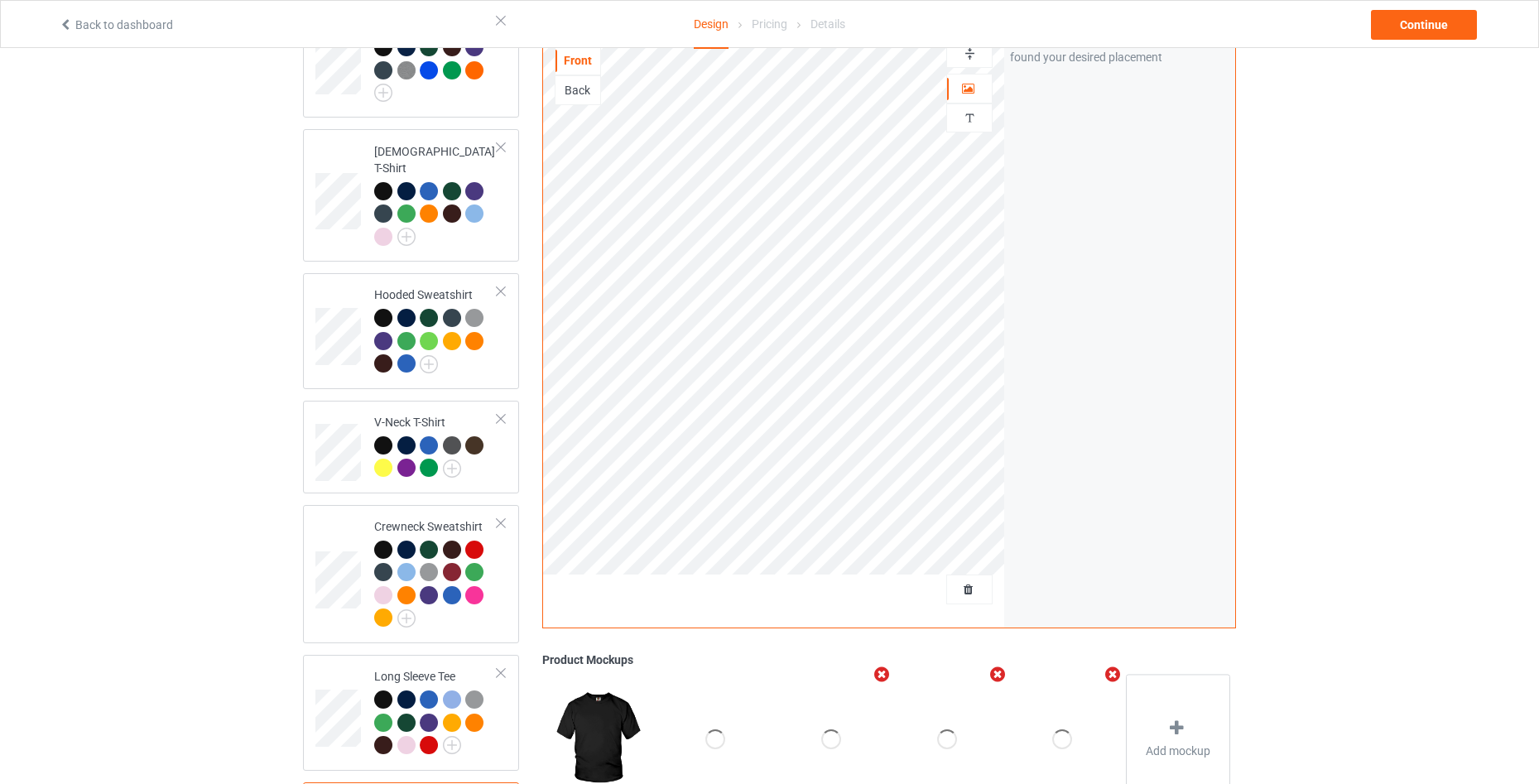
scroll to position [110, 0]
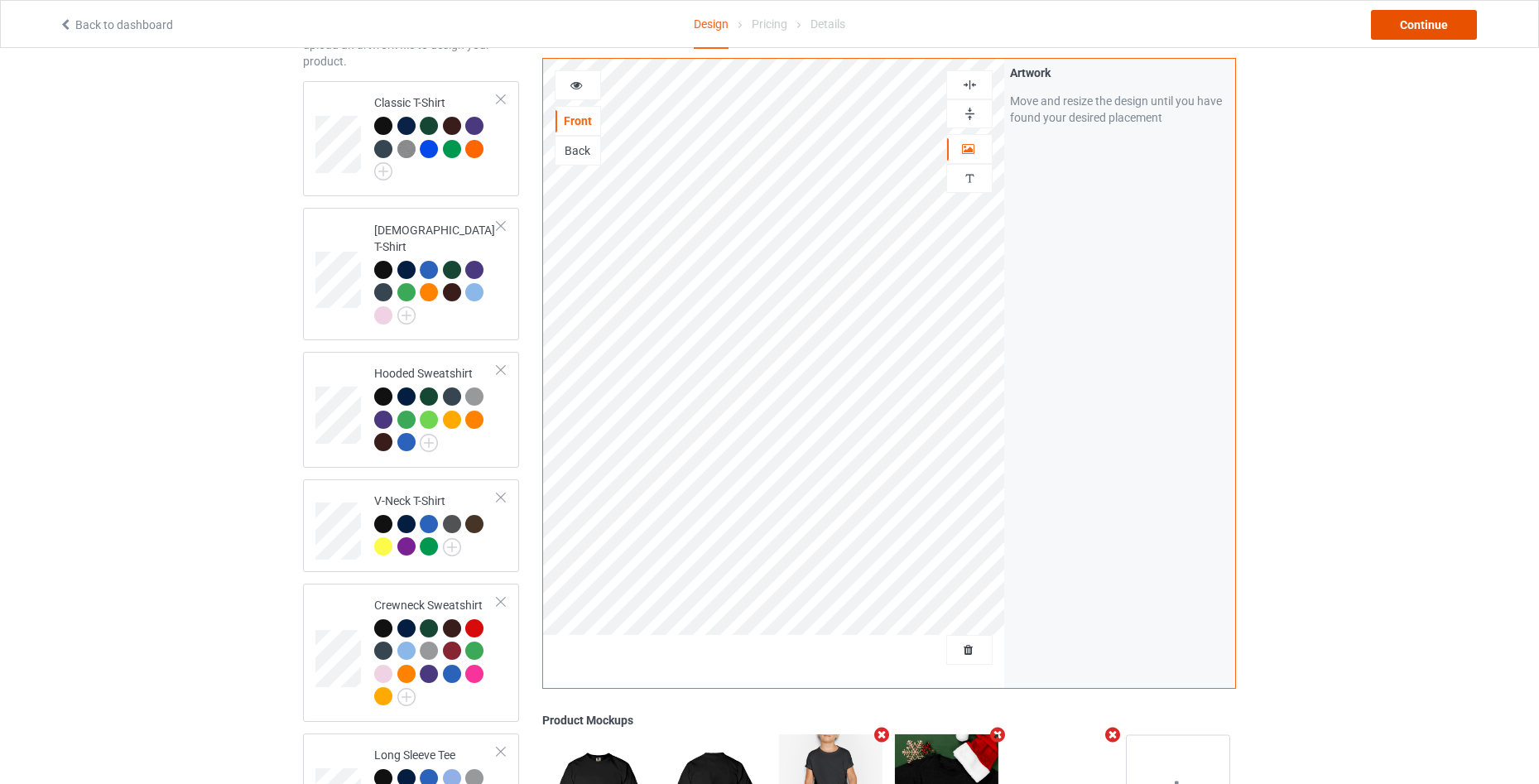
click at [1417, 26] on div "Continue" at bounding box center [1423, 25] width 106 height 29
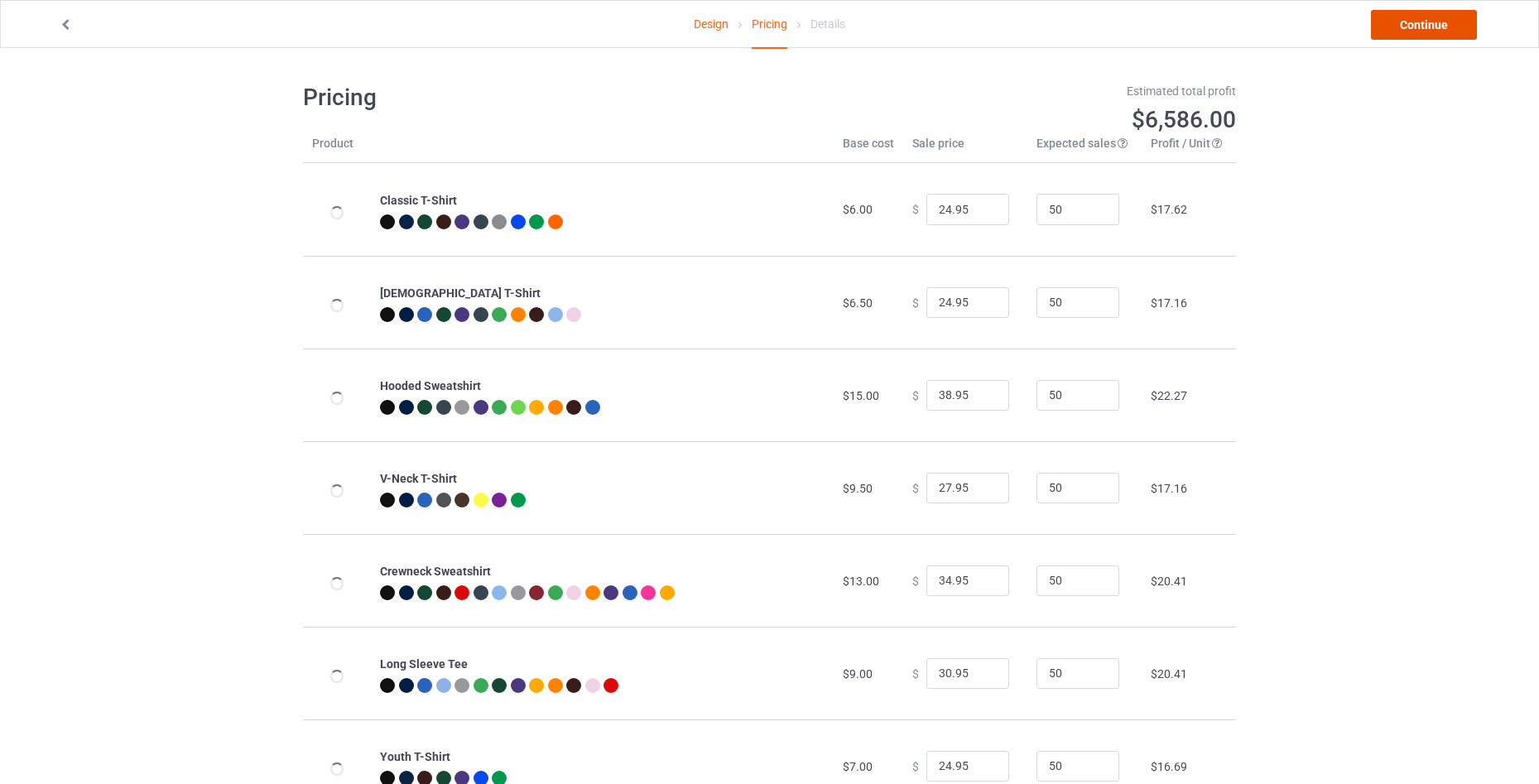
click at [1415, 25] on link "Continue" at bounding box center [1423, 25] width 106 height 29
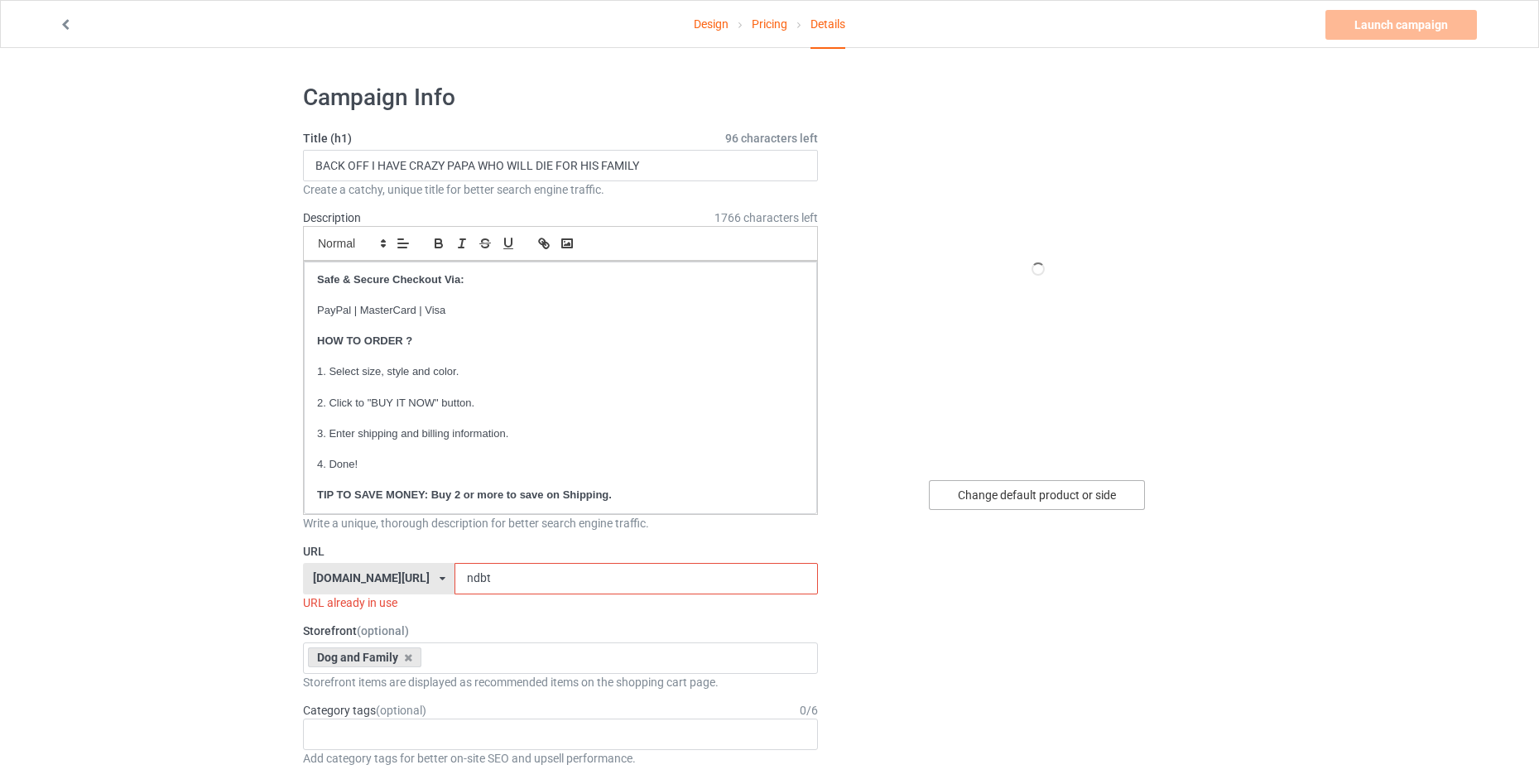
click at [1015, 498] on div "Change default product or side" at bounding box center [1036, 495] width 216 height 29
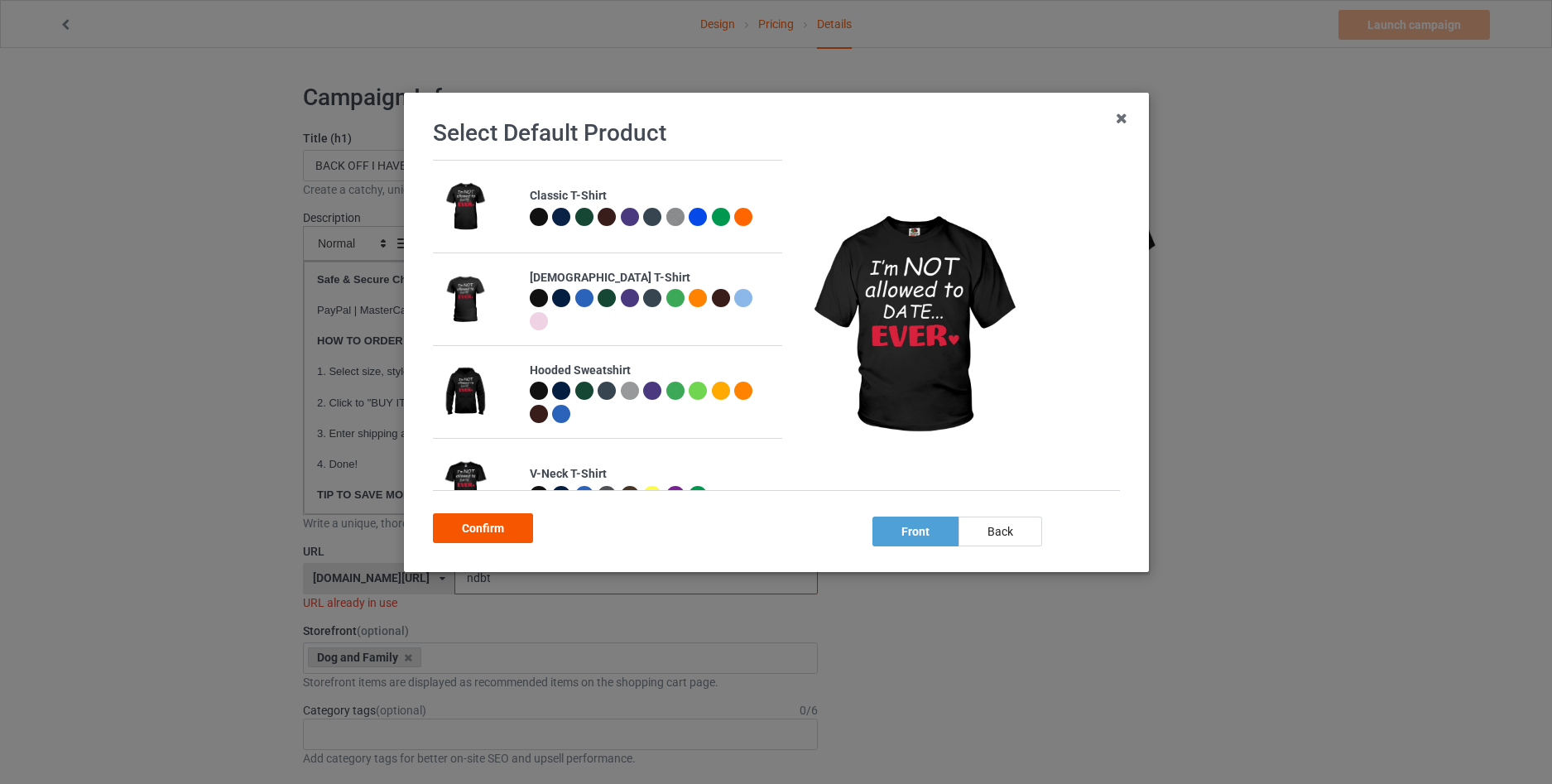
click at [475, 518] on div "Confirm" at bounding box center [483, 528] width 100 height 29
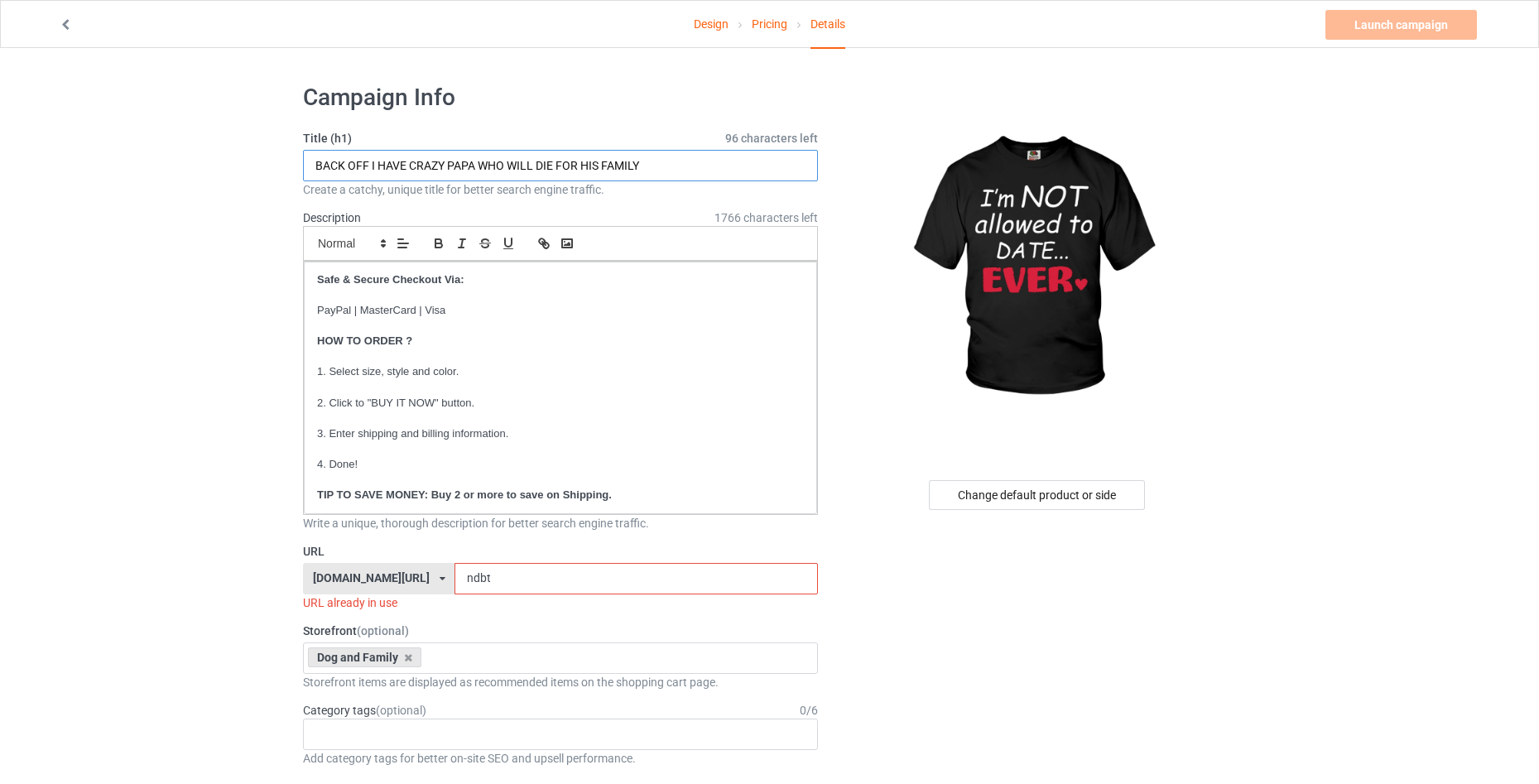
drag, startPoint x: 586, startPoint y: 169, endPoint x: 217, endPoint y: 182, distance: 369.2
paste input "I'M NOT ALLOWED TO DATE EVER"
type input "I'M NOT ALLOWED TO DATE EVER"
click at [497, 581] on input "ndbt" at bounding box center [635, 578] width 362 height 31
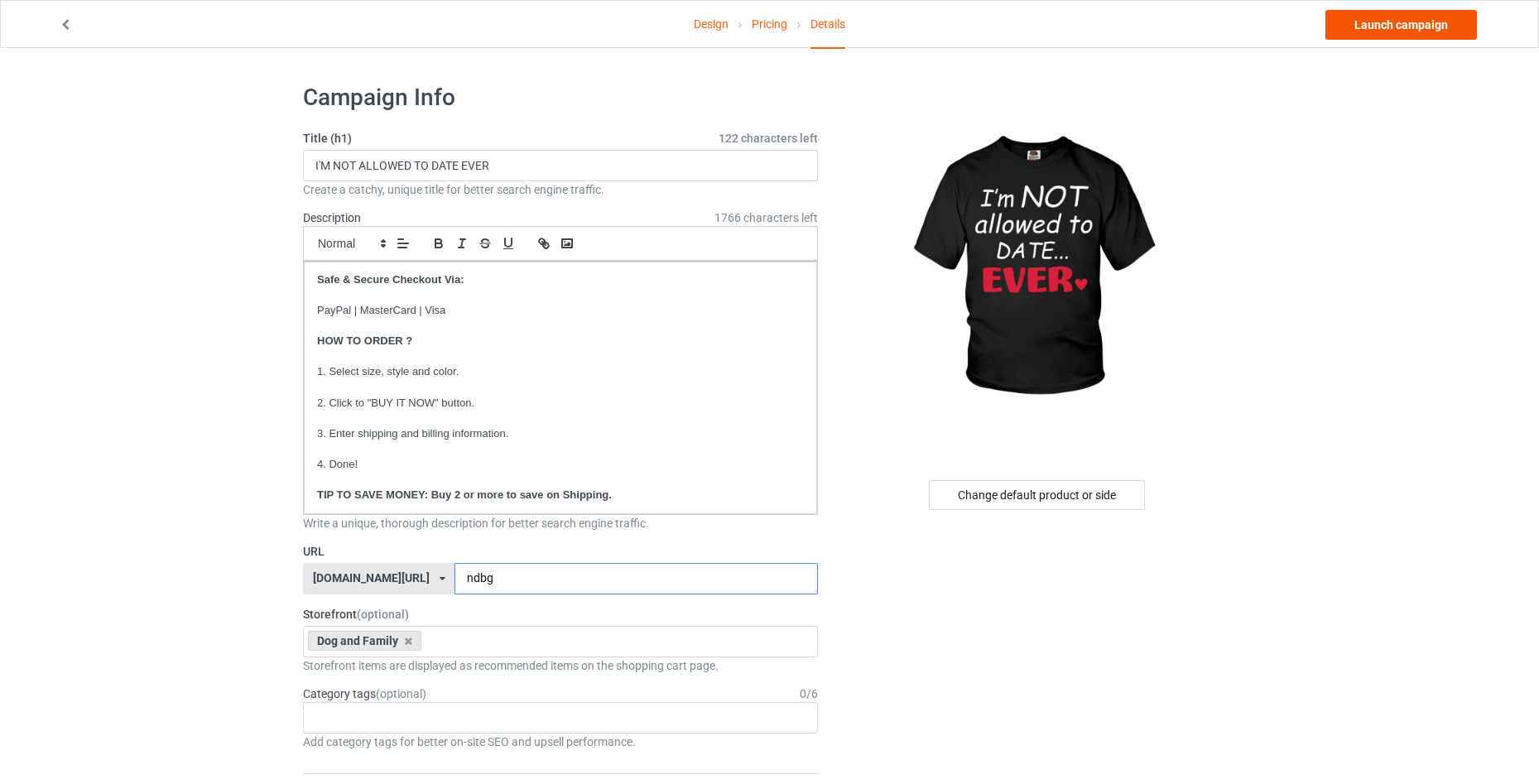
type input "ndbg"
click at [1425, 30] on link "Launch campaign" at bounding box center [1401, 25] width 151 height 29
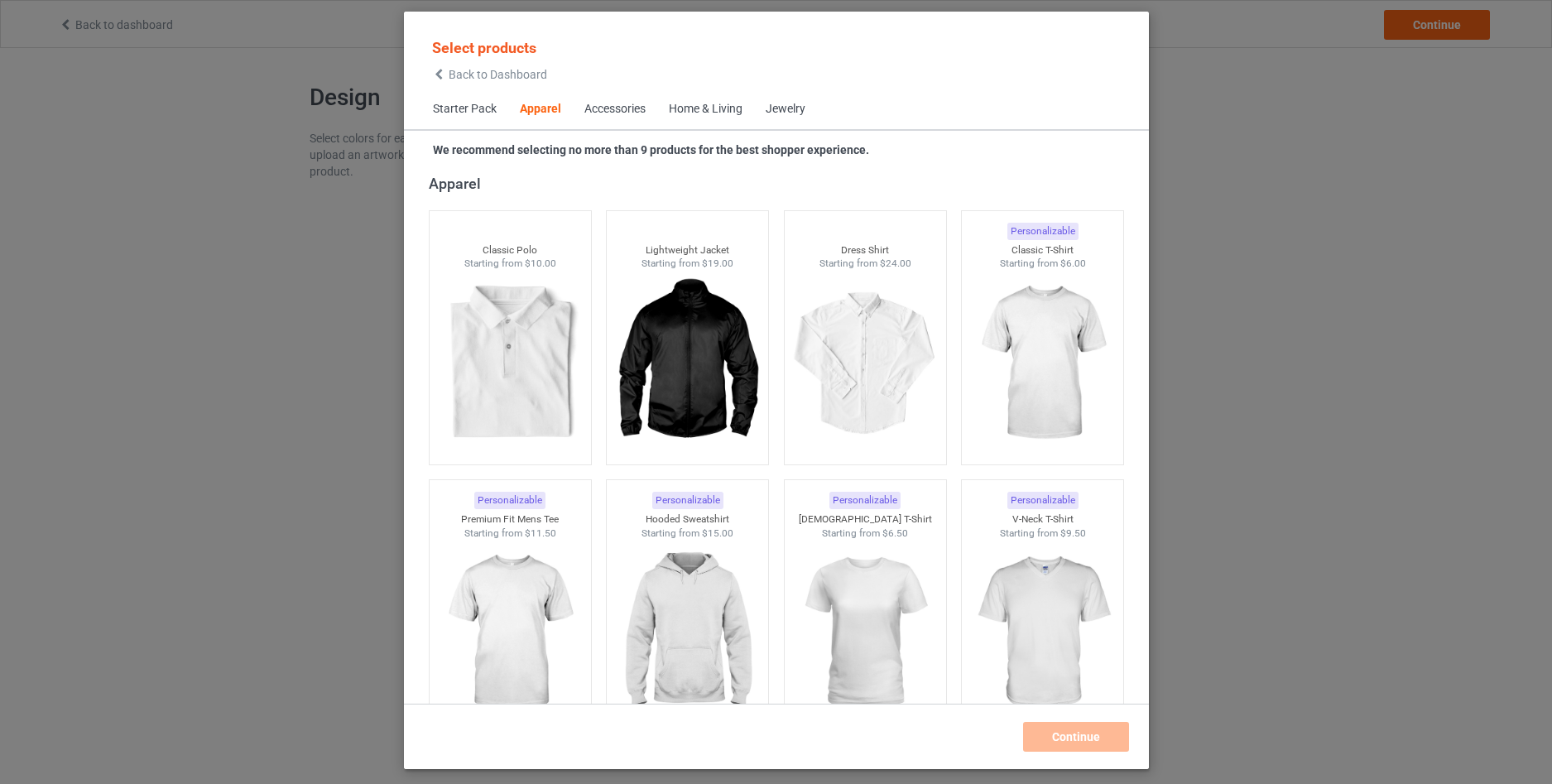
click at [456, 74] on span "Back to Dashboard" at bounding box center [498, 74] width 98 height 13
